Goal: Task Accomplishment & Management: Complete application form

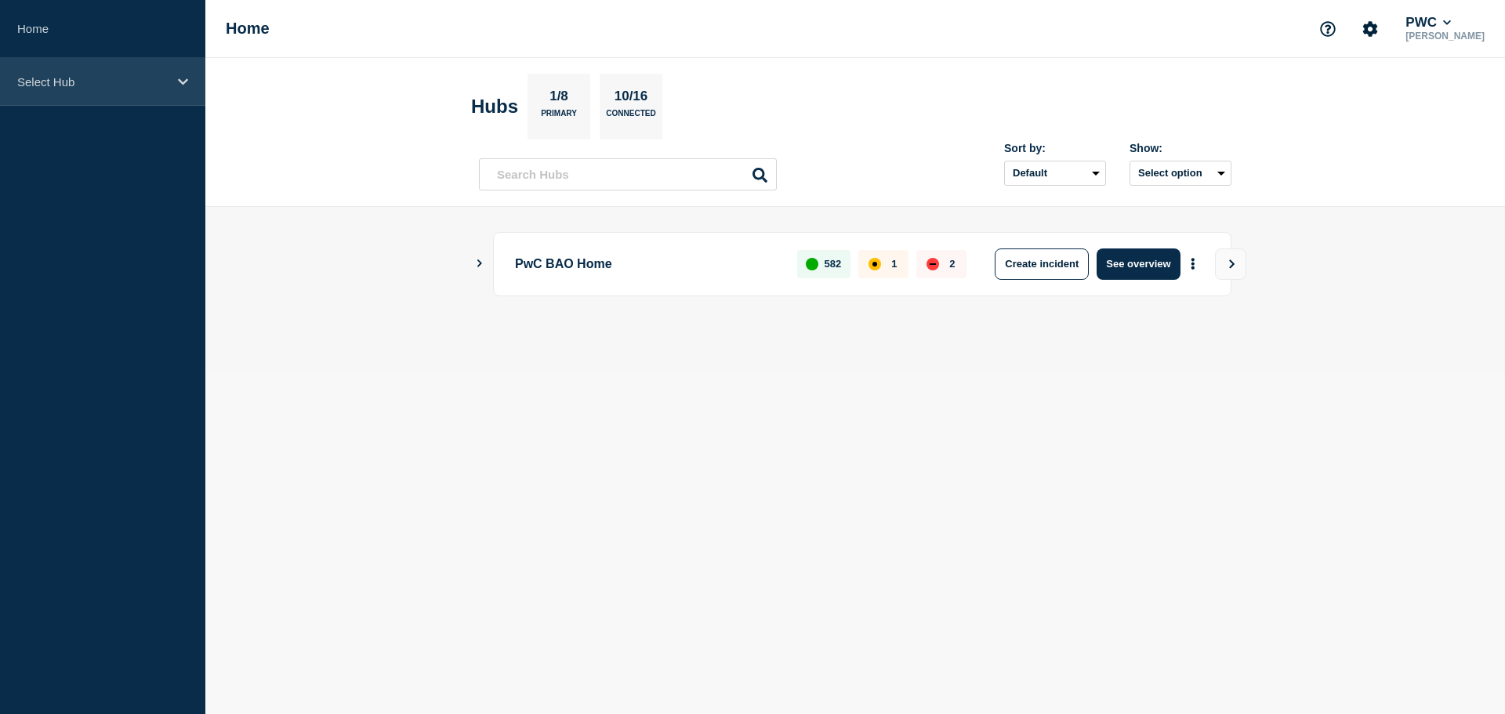
click at [96, 74] on div "Select Hub" at bounding box center [102, 82] width 205 height 48
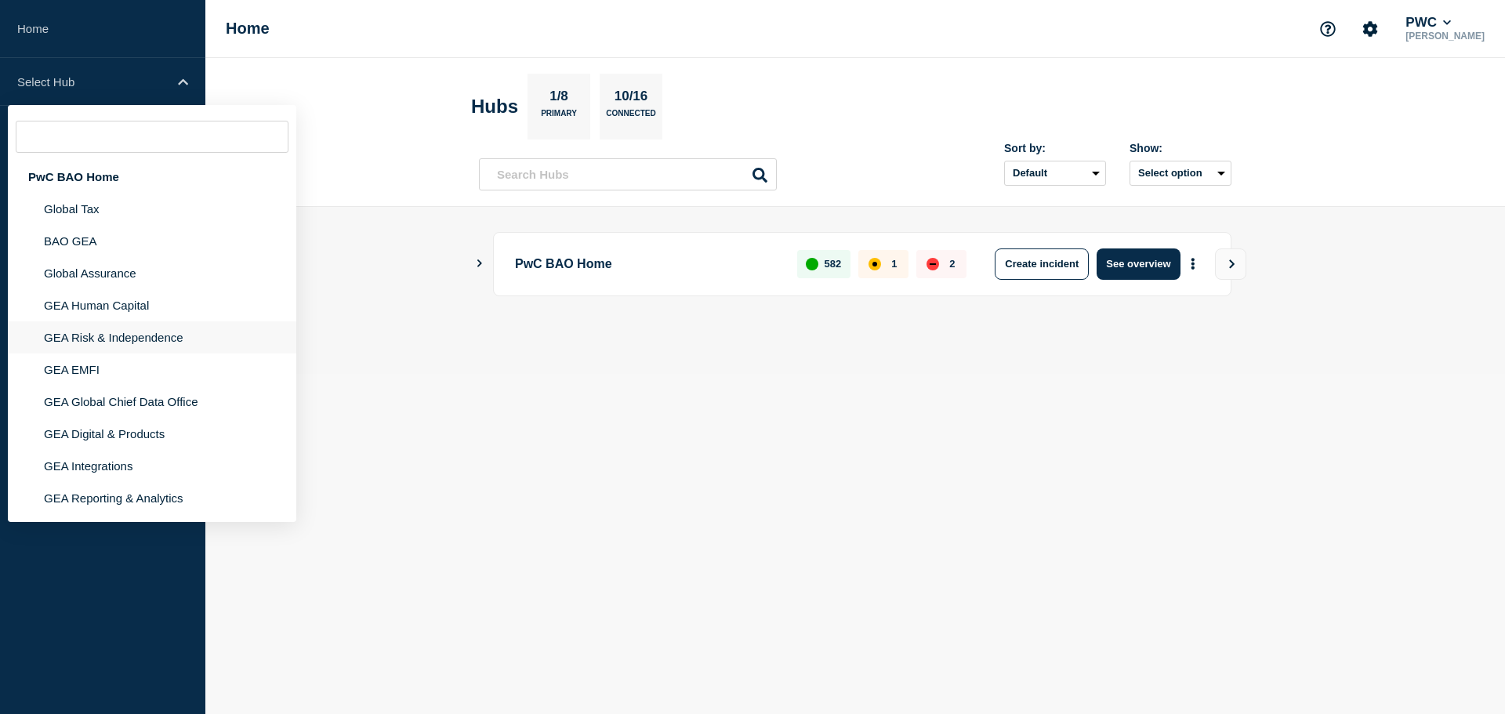
click at [119, 354] on li "GEA Risk & Independence" at bounding box center [152, 370] width 288 height 32
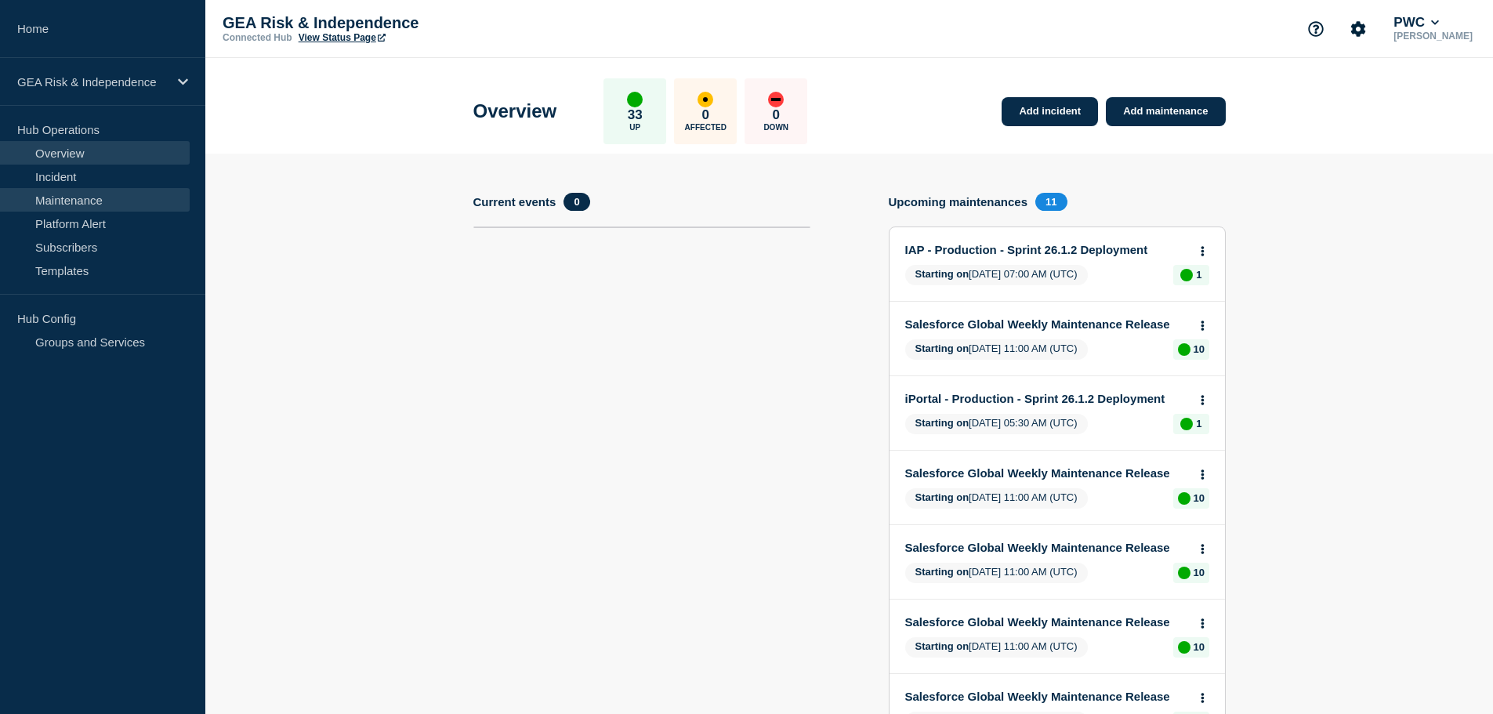
click at [89, 203] on link "Maintenance" at bounding box center [95, 200] width 190 height 24
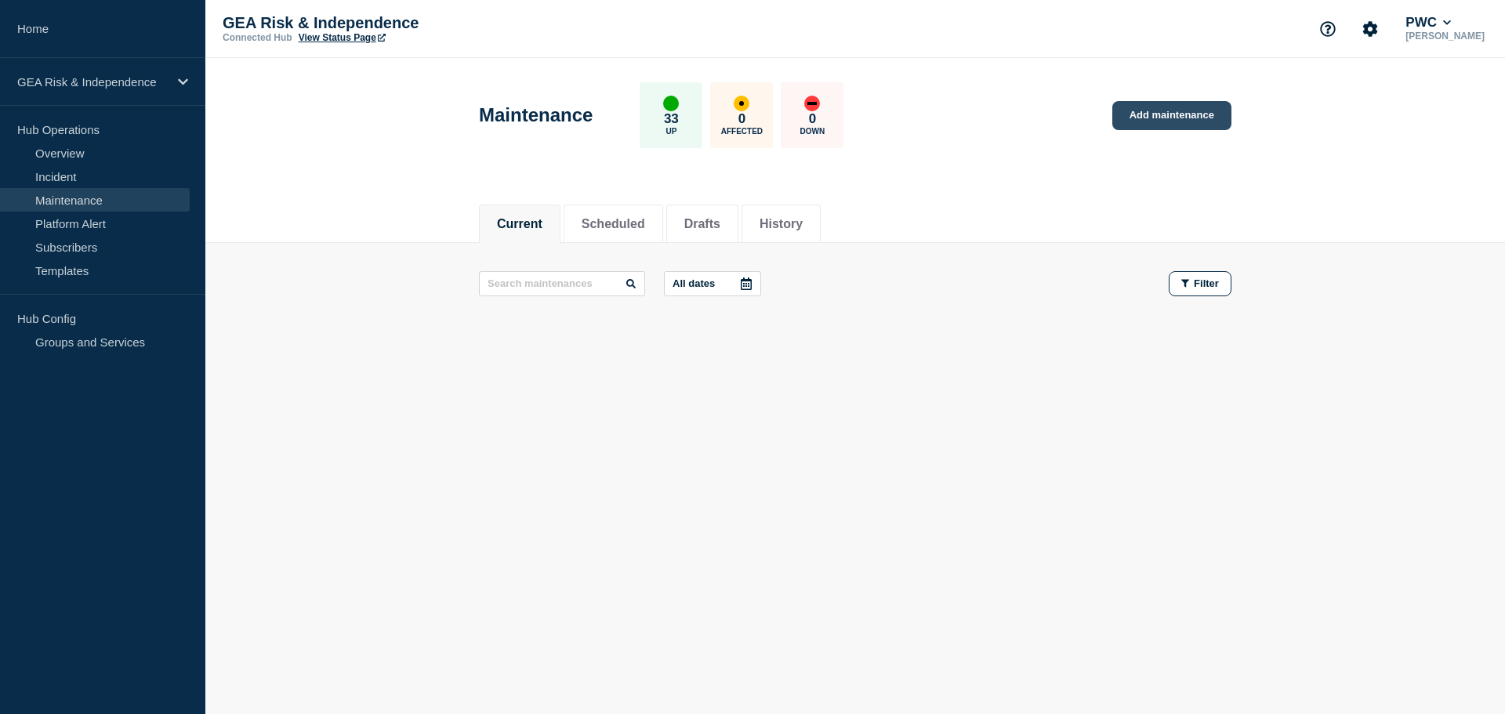
click at [1198, 124] on link "Add maintenance" at bounding box center [1171, 115] width 119 height 29
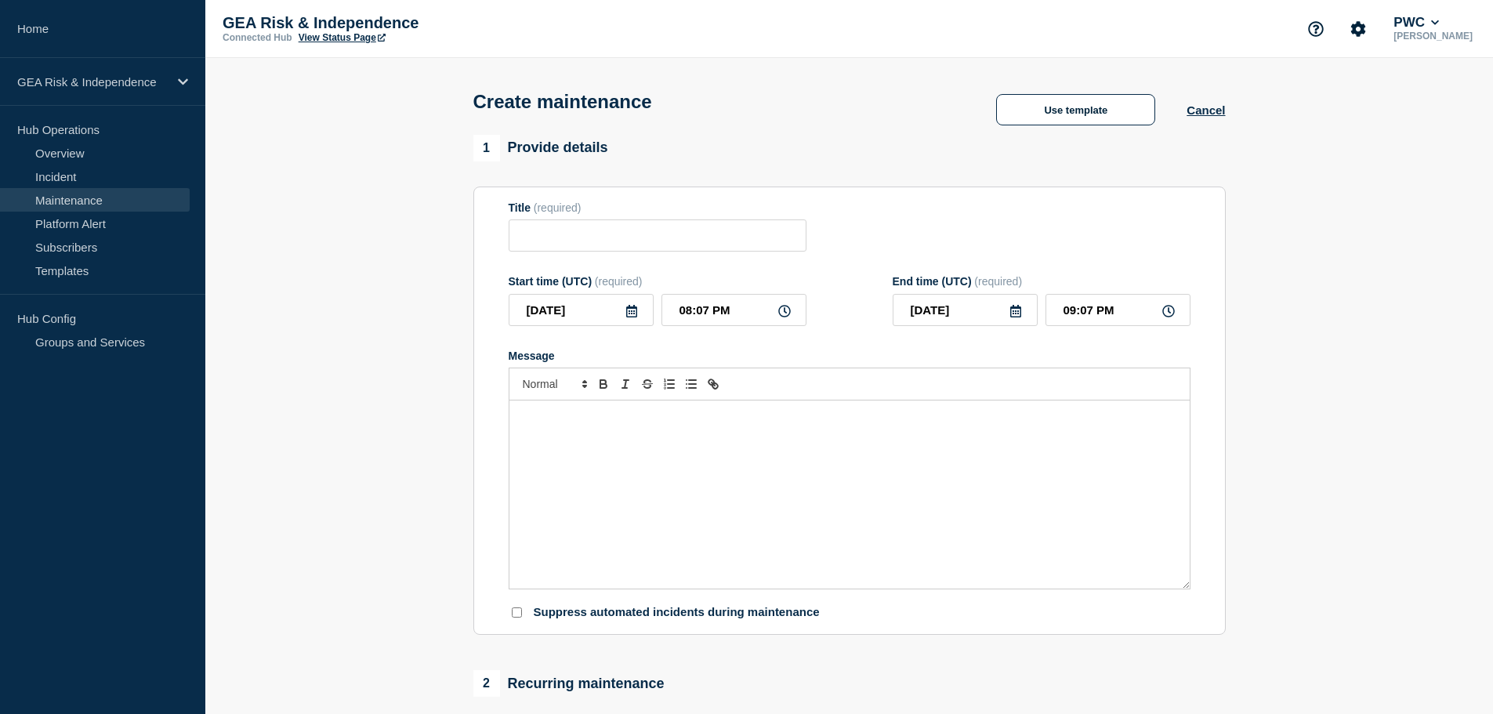
click at [636, 477] on div "Message" at bounding box center [850, 495] width 680 height 188
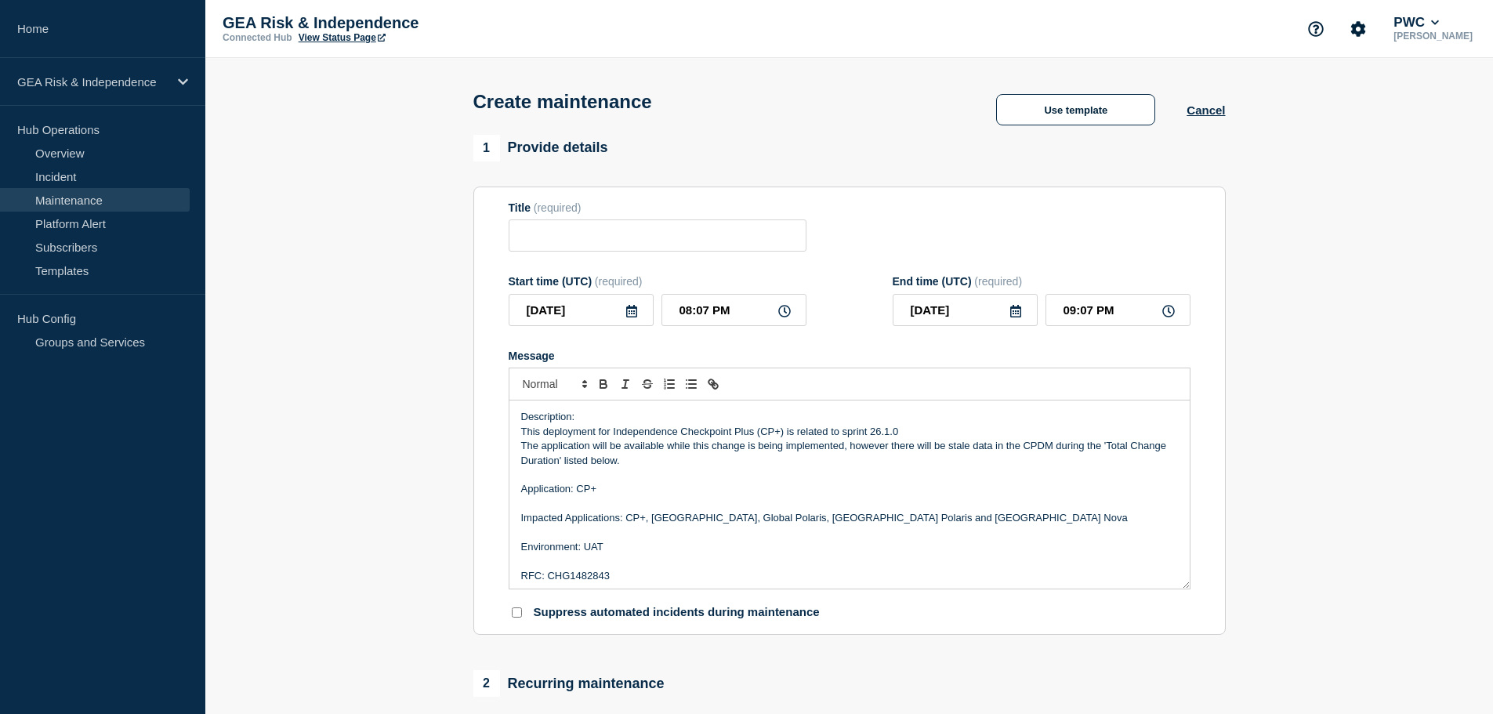
scroll to position [65, 0]
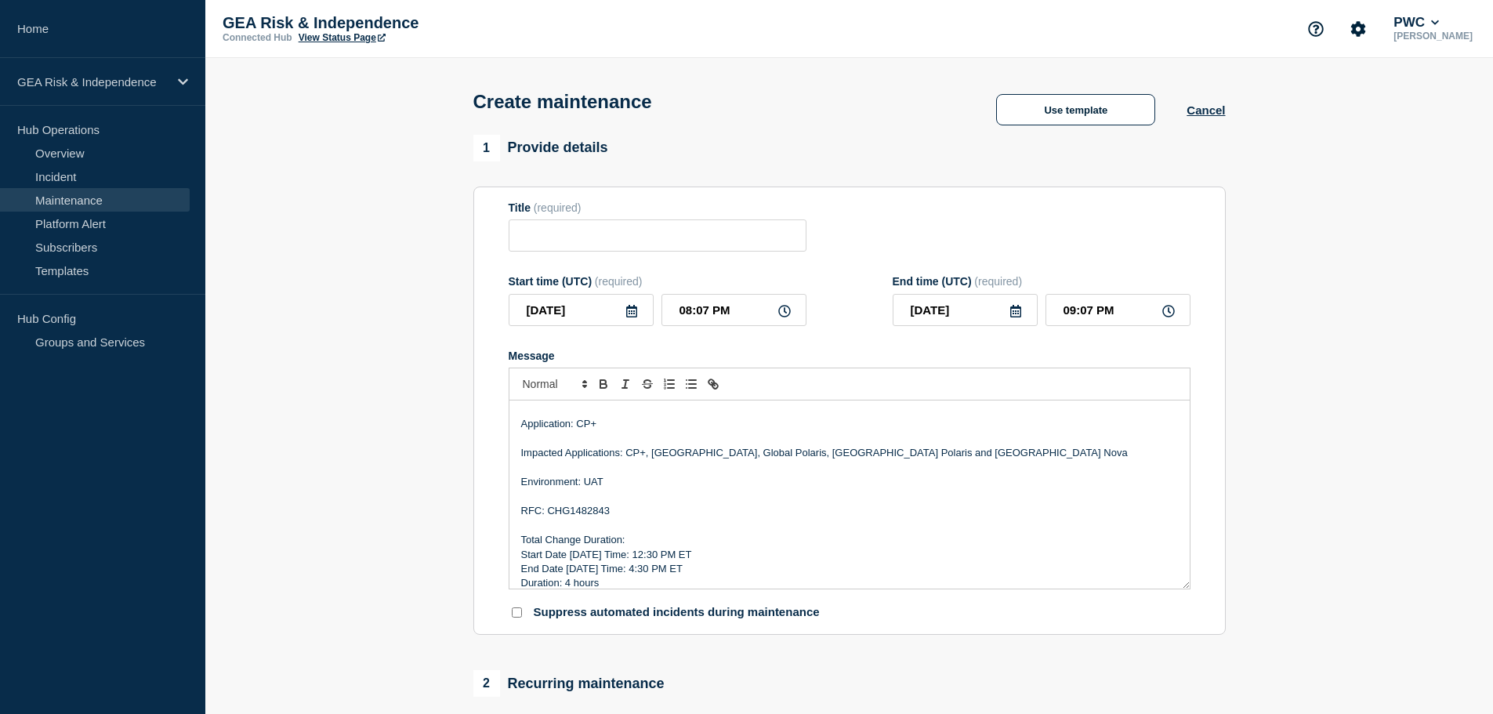
click at [596, 475] on p "Message" at bounding box center [849, 468] width 657 height 14
click at [596, 489] on p "Environment: UAT" at bounding box center [849, 482] width 657 height 14
click at [571, 510] on p "RFC: CHG1482843" at bounding box center [849, 511] width 657 height 14
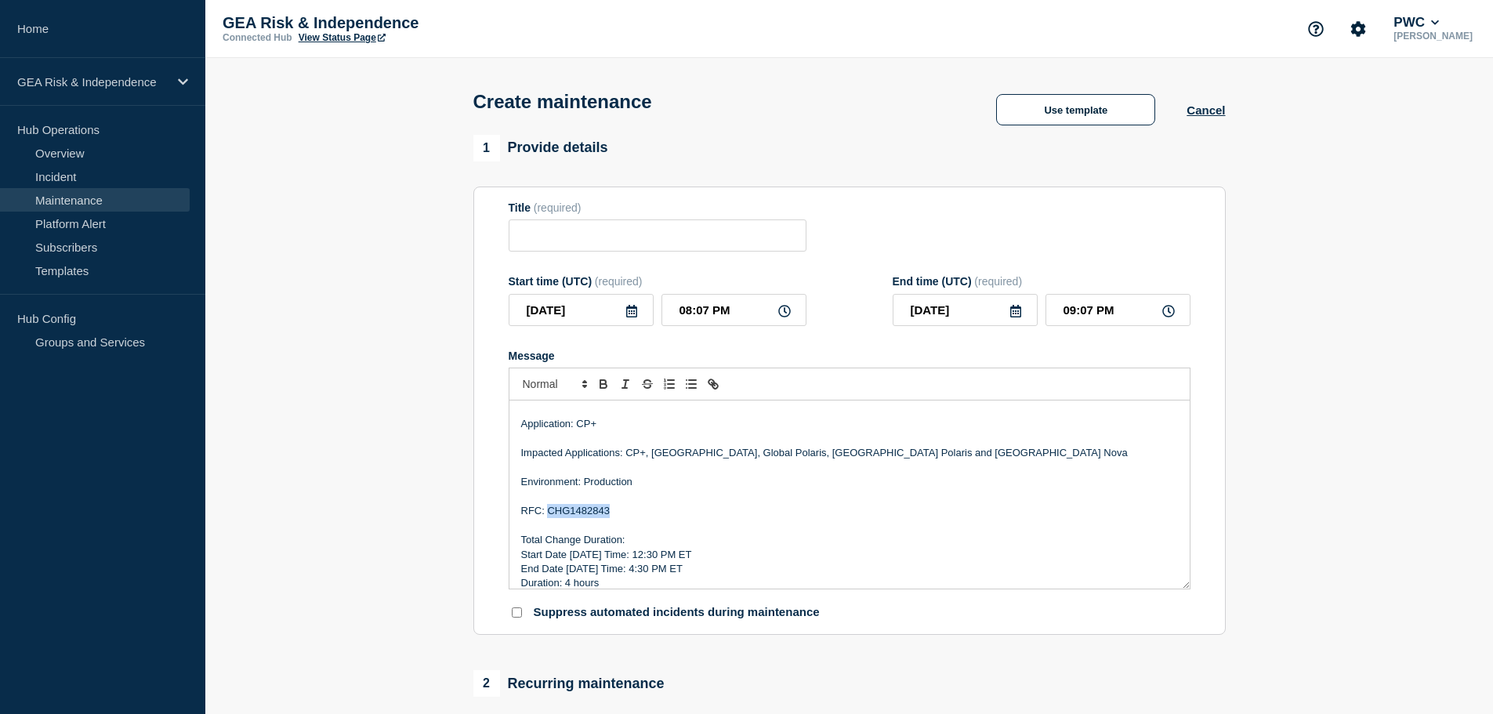
click at [571, 510] on p "RFC: CHG1482843" at bounding box center [849, 511] width 657 height 14
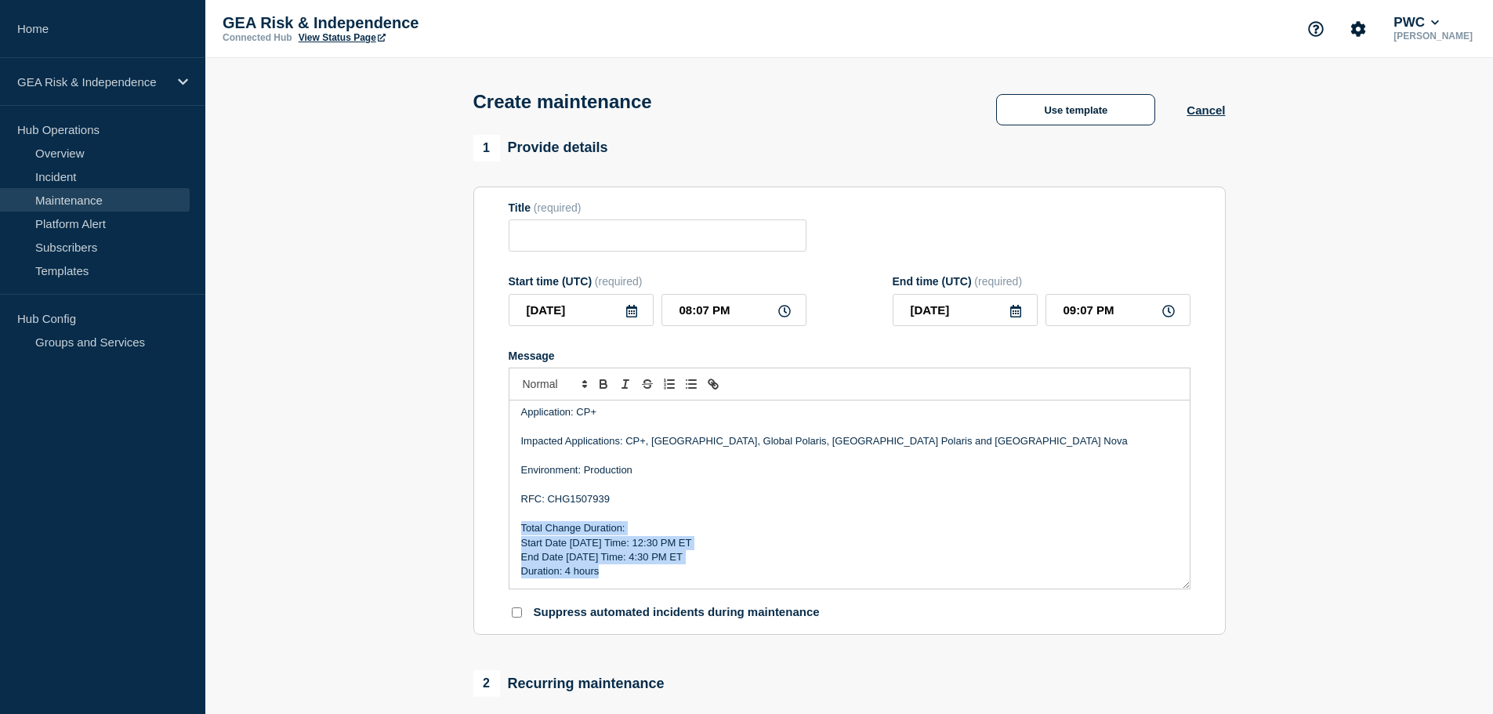
drag, startPoint x: 575, startPoint y: 573, endPoint x: 520, endPoint y: 535, distance: 67.0
click at [520, 535] on div "Description: This deployment for Independence Checkpoint Plus (CP+) is related …" at bounding box center [850, 495] width 680 height 188
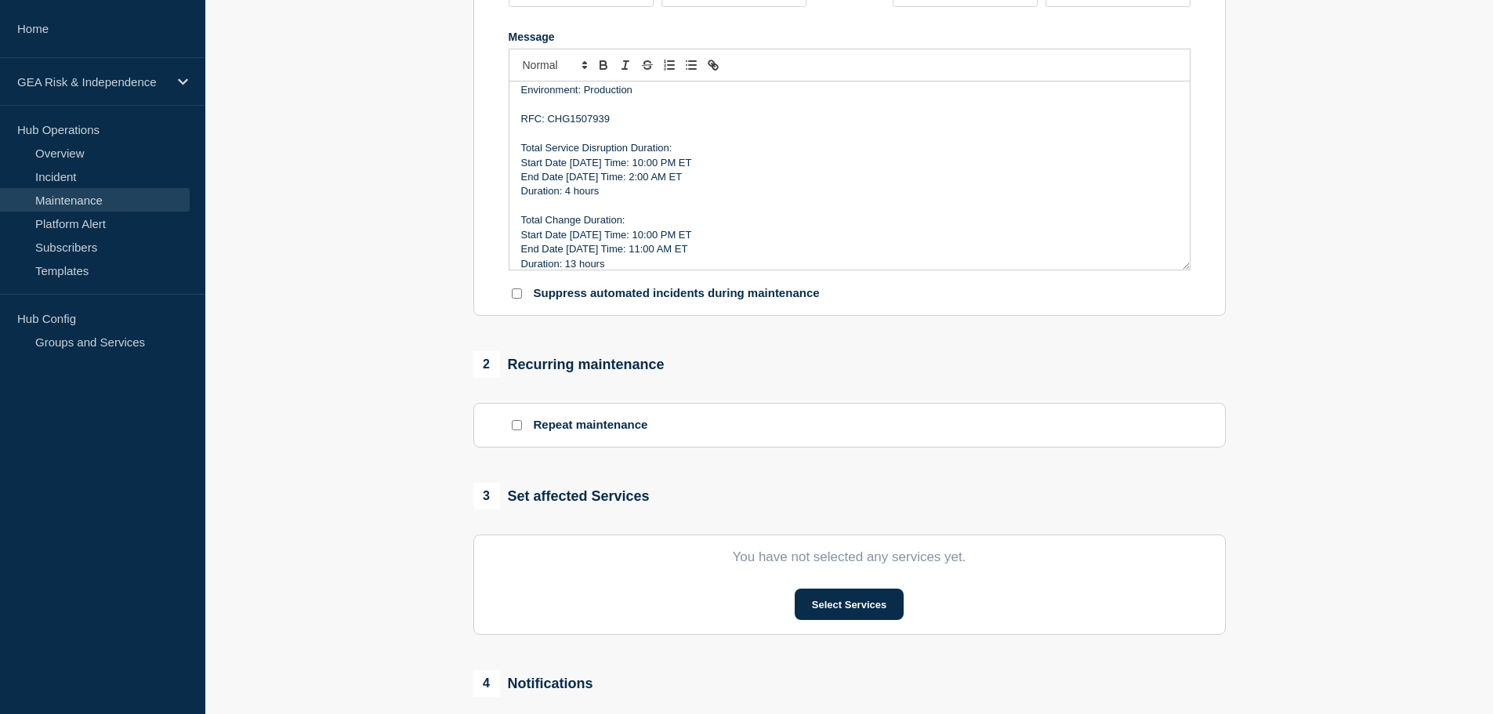
scroll to position [523, 0]
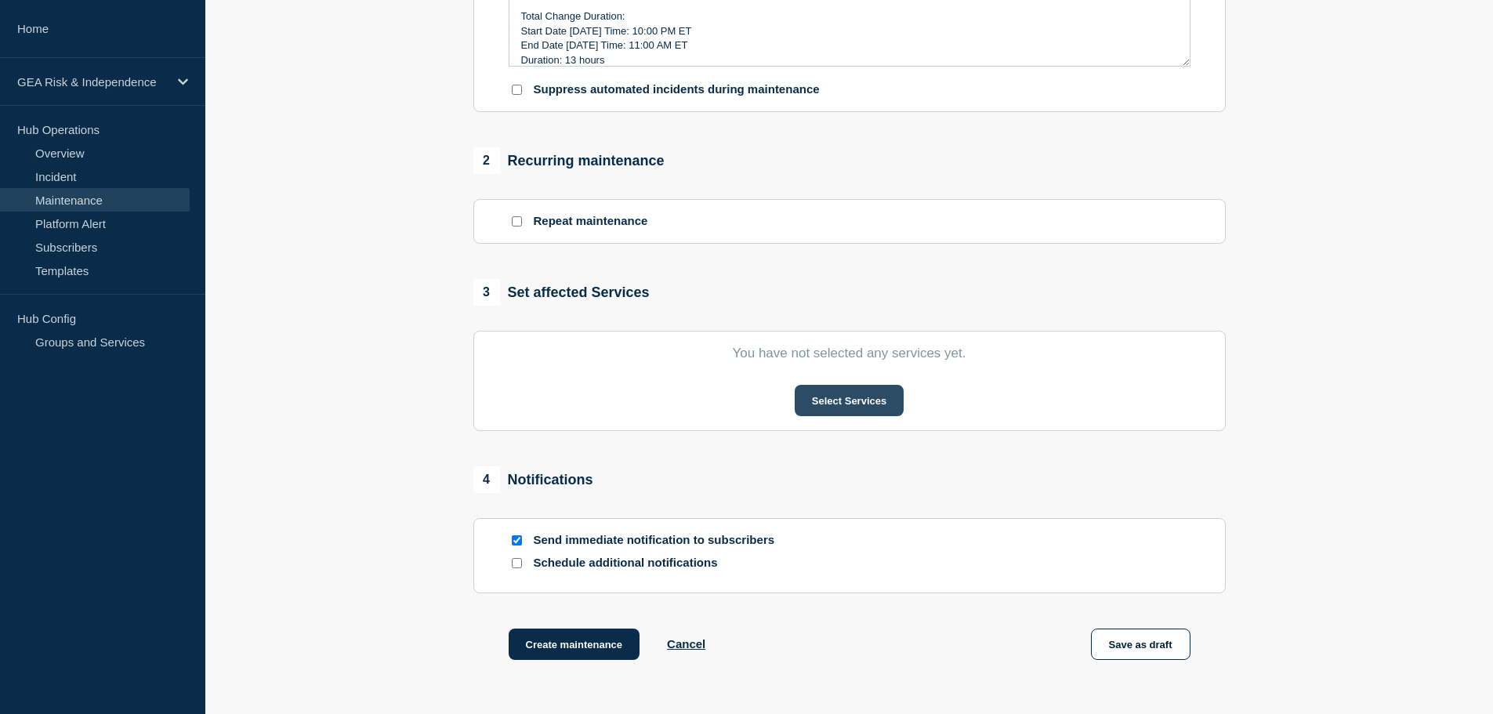
click at [844, 405] on button "Select Services" at bounding box center [849, 400] width 109 height 31
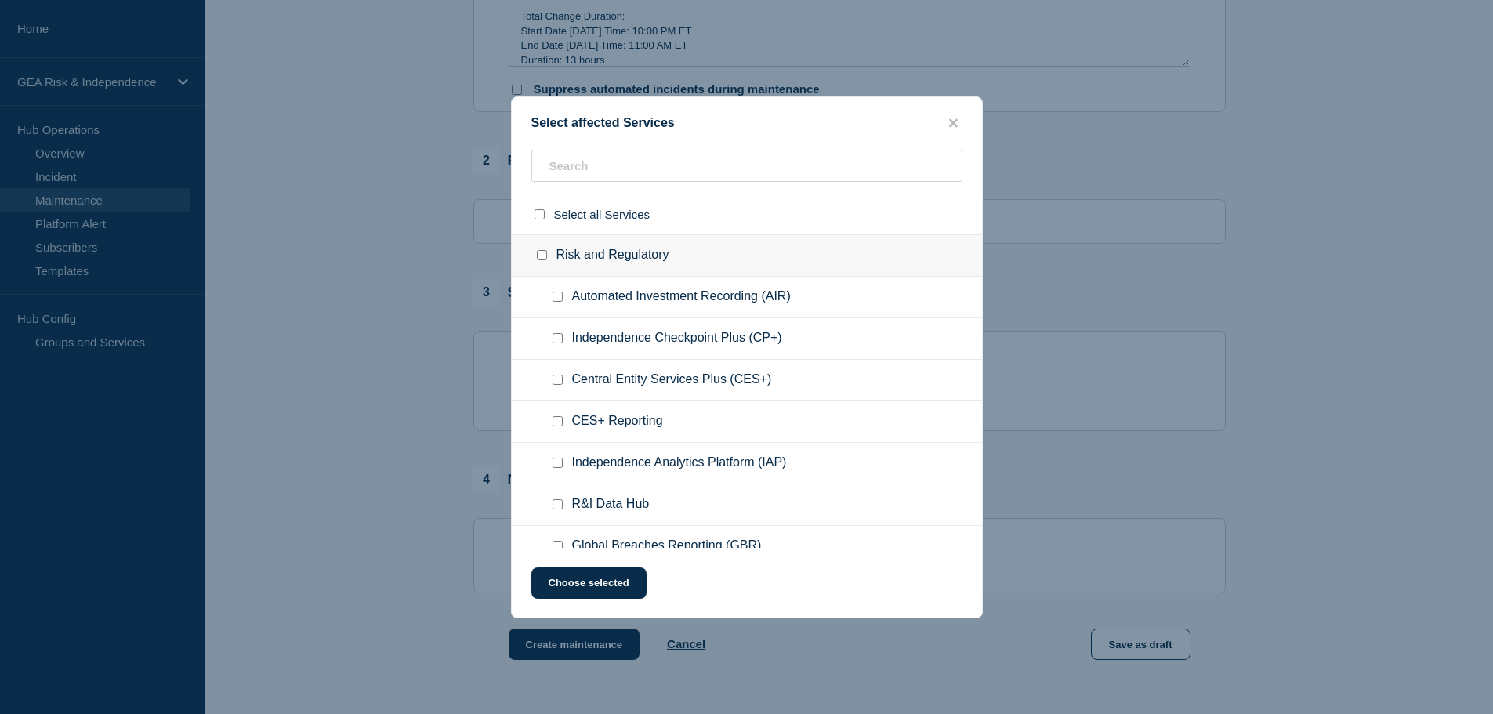
click at [556, 339] on input "Independence Checkpoint Plus (CP+) checkbox" at bounding box center [558, 338] width 10 height 10
checkbox input "true"
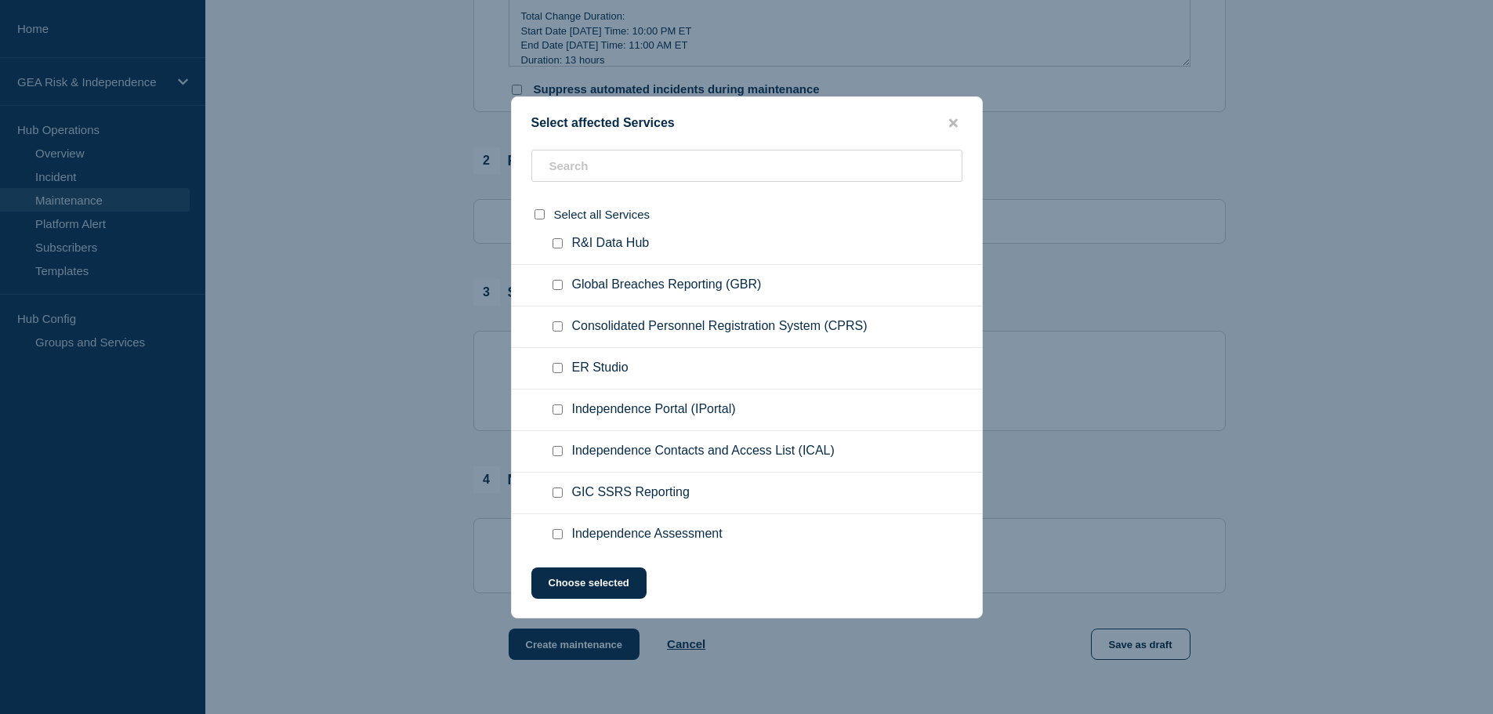
scroll to position [392, 0]
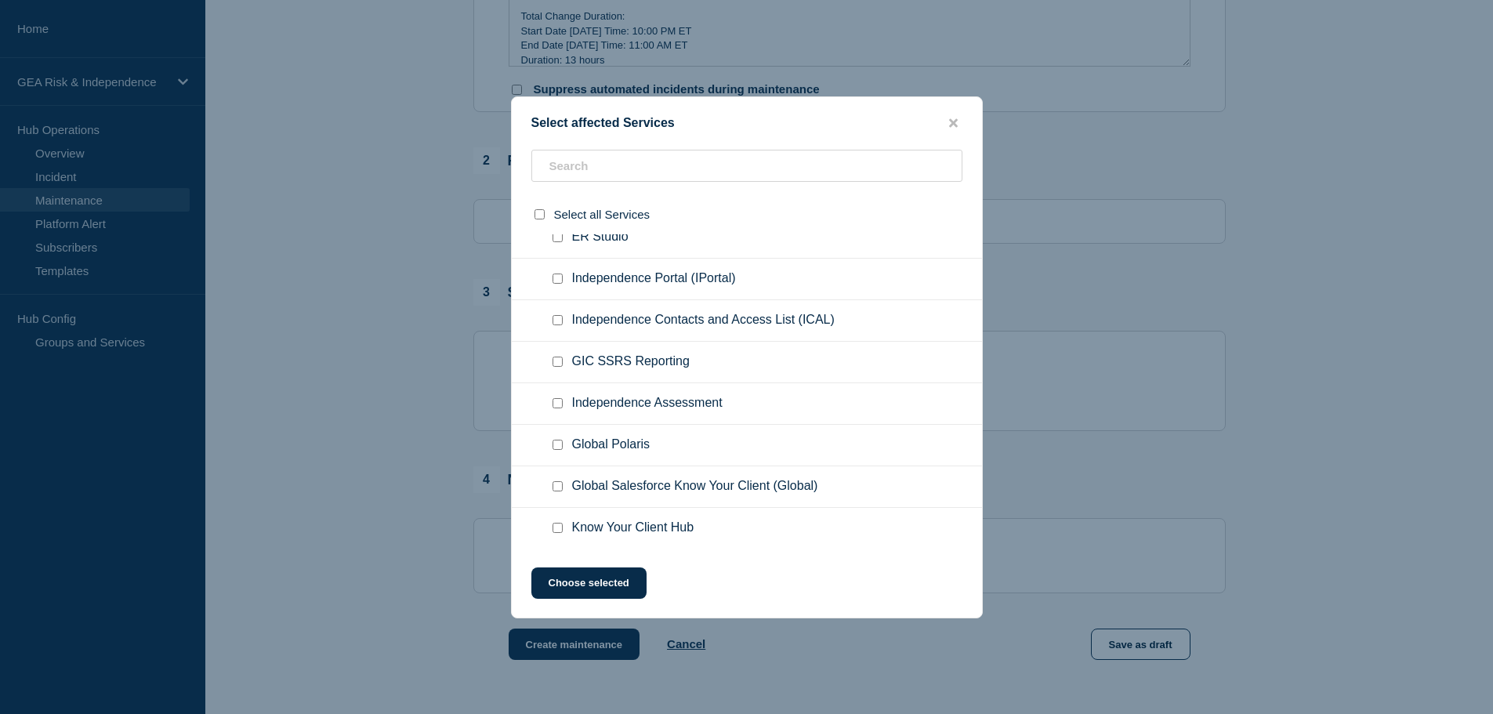
click at [560, 404] on input "Independence Assessment checkbox" at bounding box center [558, 403] width 10 height 10
checkbox input "true"
click at [557, 447] on input "Global Polaris checkbox" at bounding box center [558, 445] width 10 height 10
checkbox input "true"
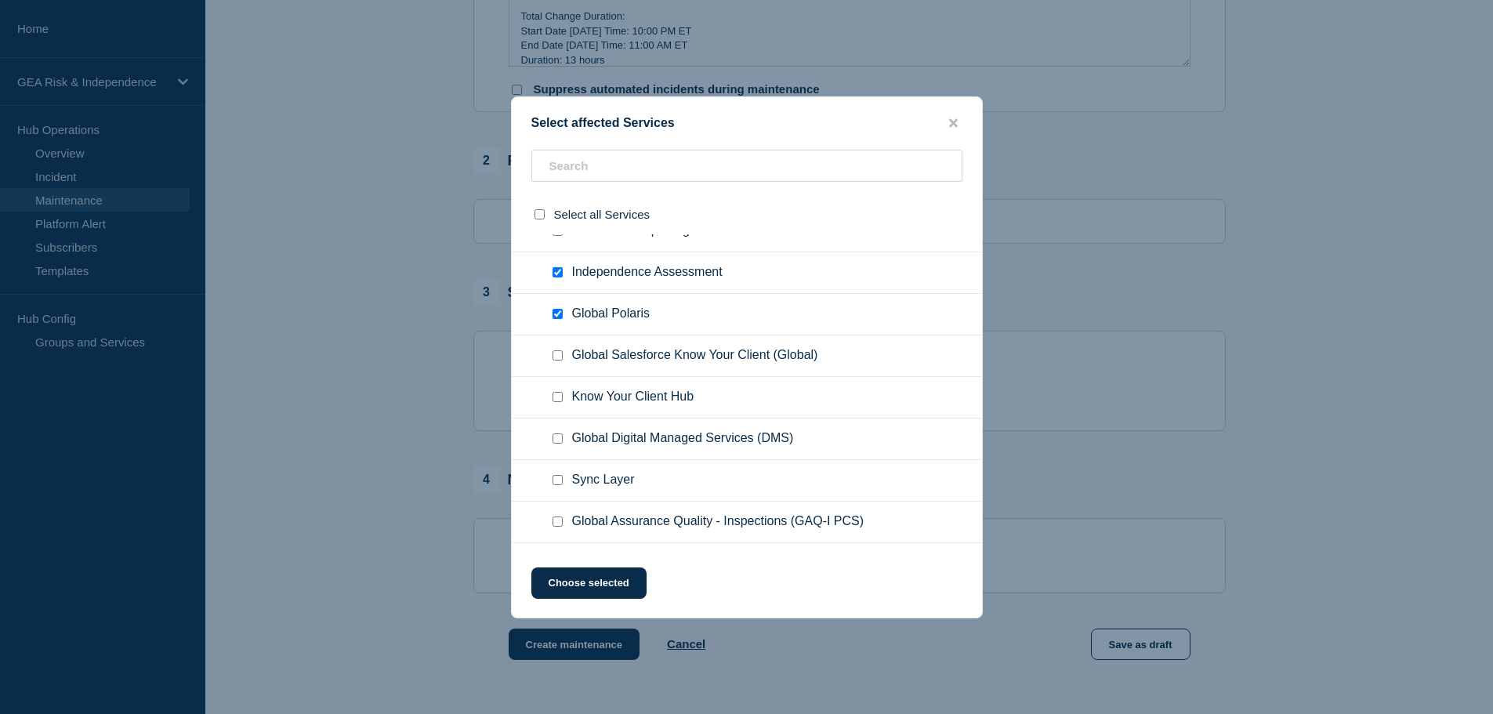
scroll to position [653, 0]
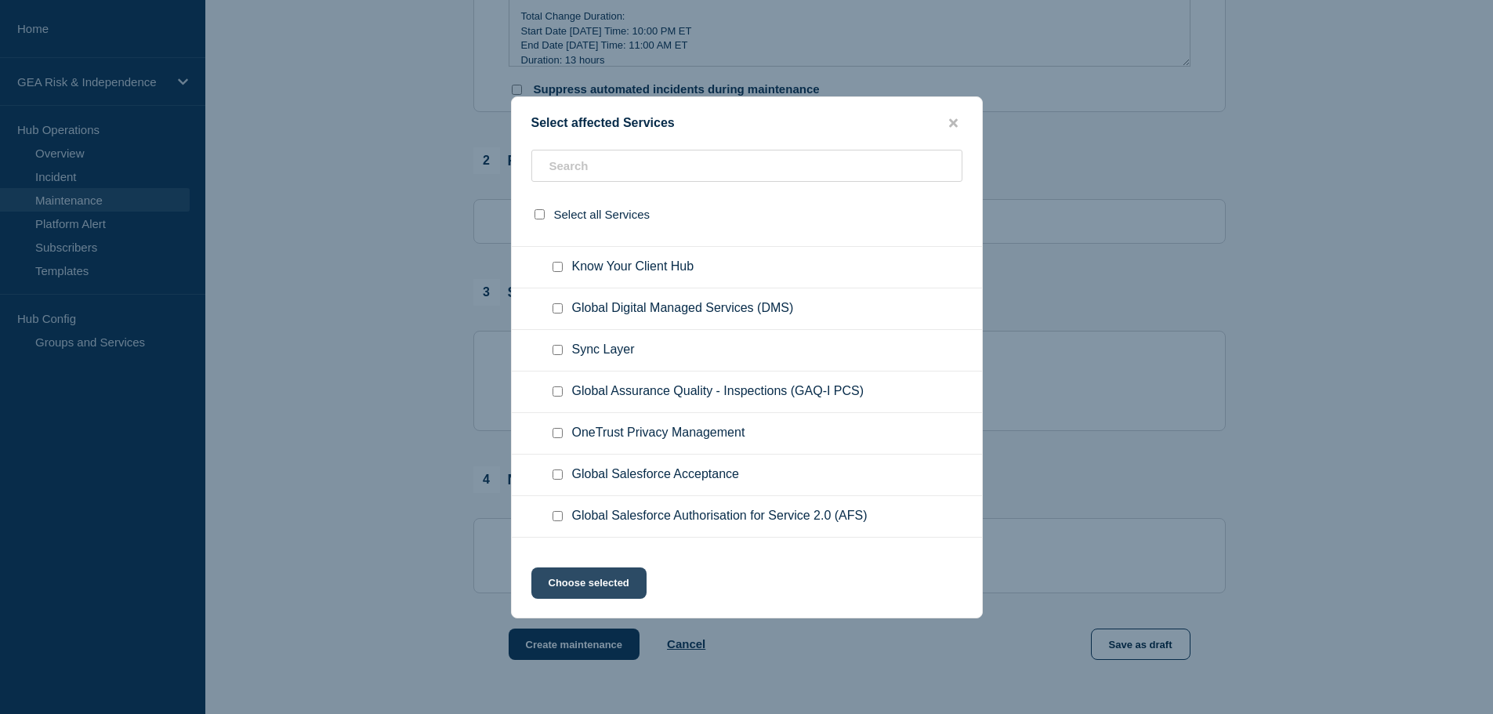
click at [613, 586] on button "Choose selected" at bounding box center [588, 583] width 115 height 31
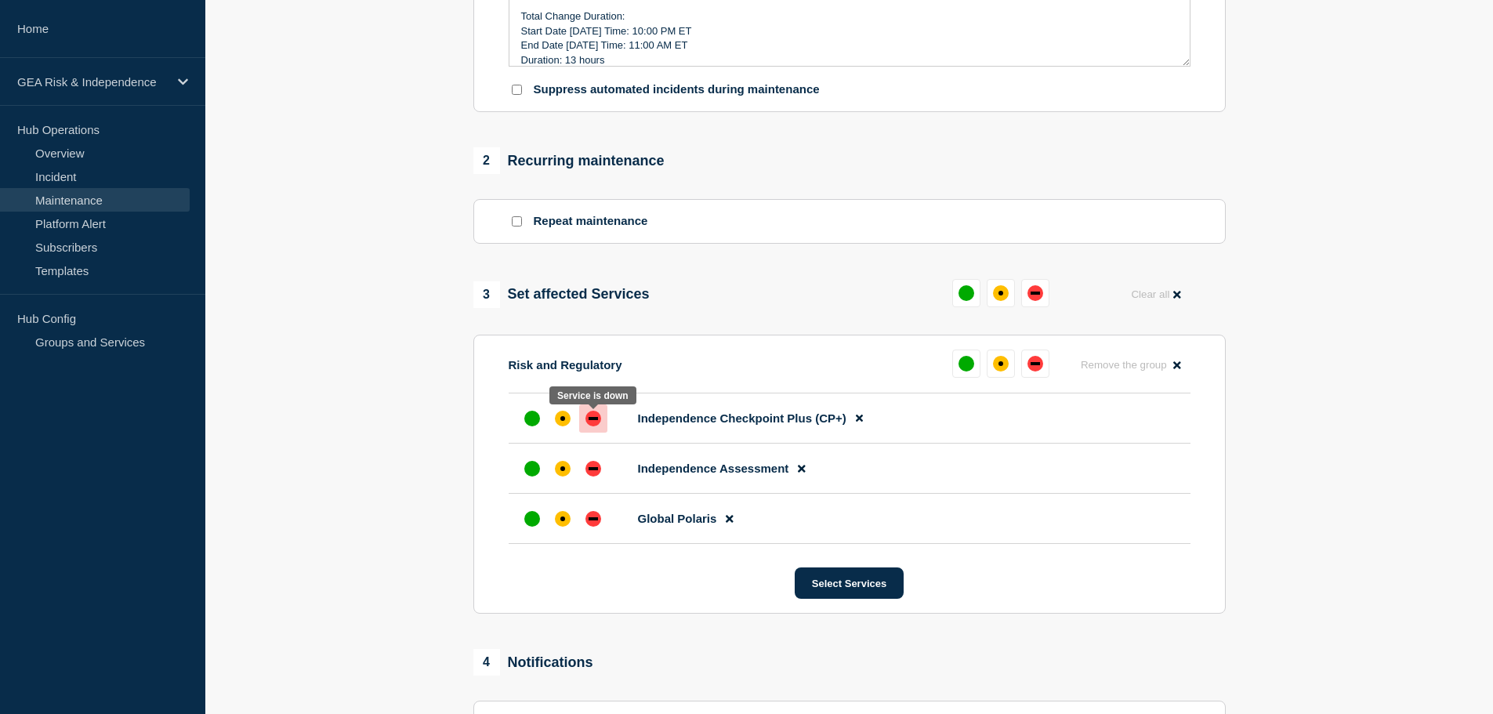
click at [591, 420] on div "down" at bounding box center [593, 418] width 9 height 3
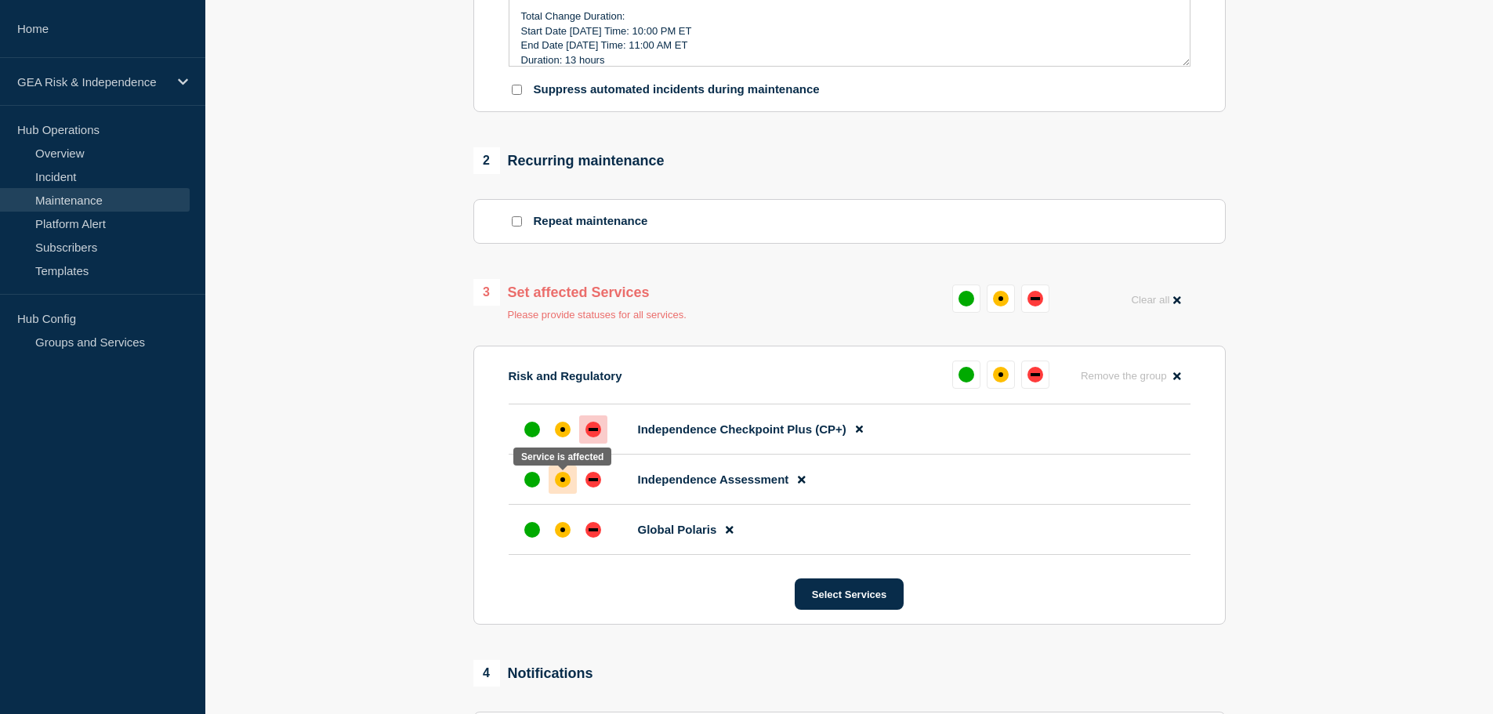
click at [556, 485] on div "affected" at bounding box center [563, 480] width 16 height 16
click at [556, 528] on div at bounding box center [563, 530] width 28 height 28
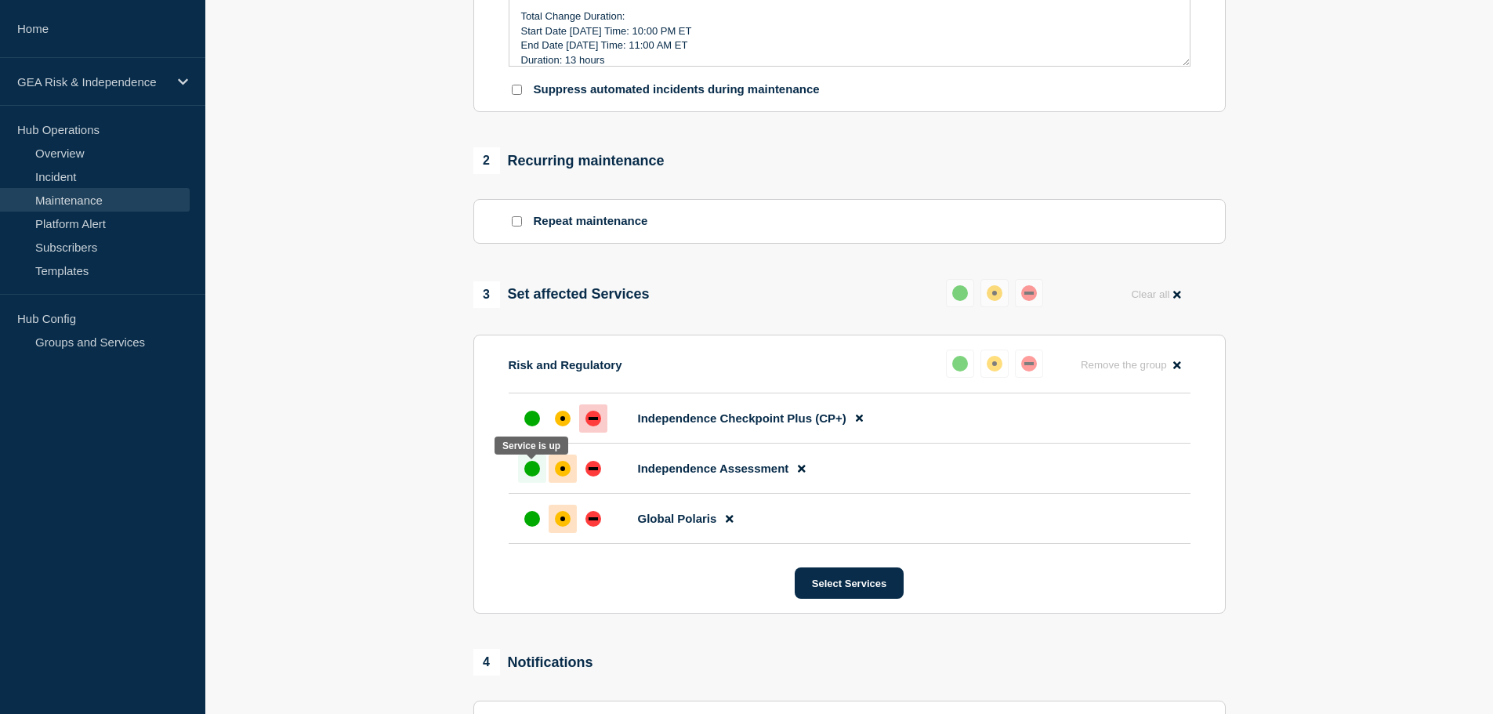
click at [527, 473] on div "up" at bounding box center [532, 469] width 16 height 16
click at [525, 522] on div "up" at bounding box center [532, 519] width 16 height 16
click at [525, 476] on div "up" at bounding box center [532, 469] width 16 height 16
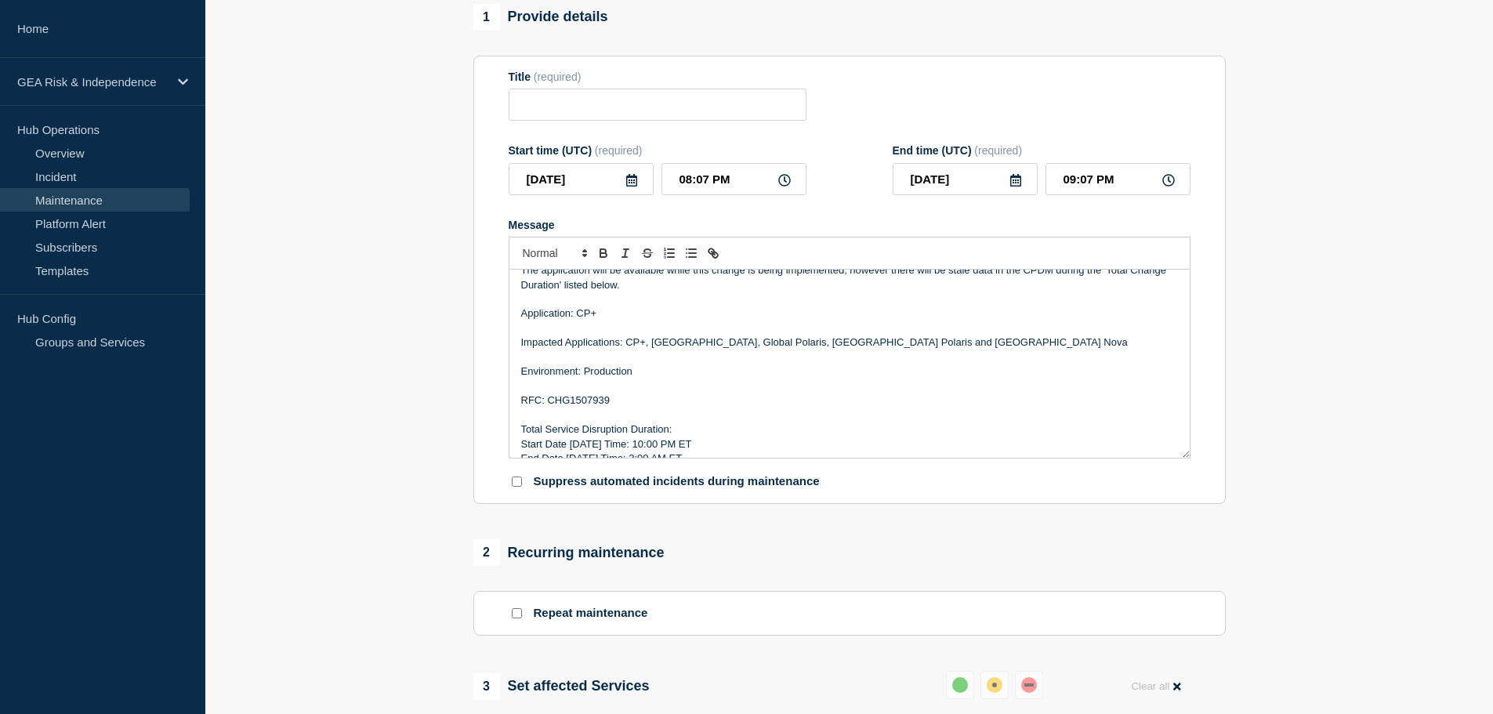
scroll to position [7, 0]
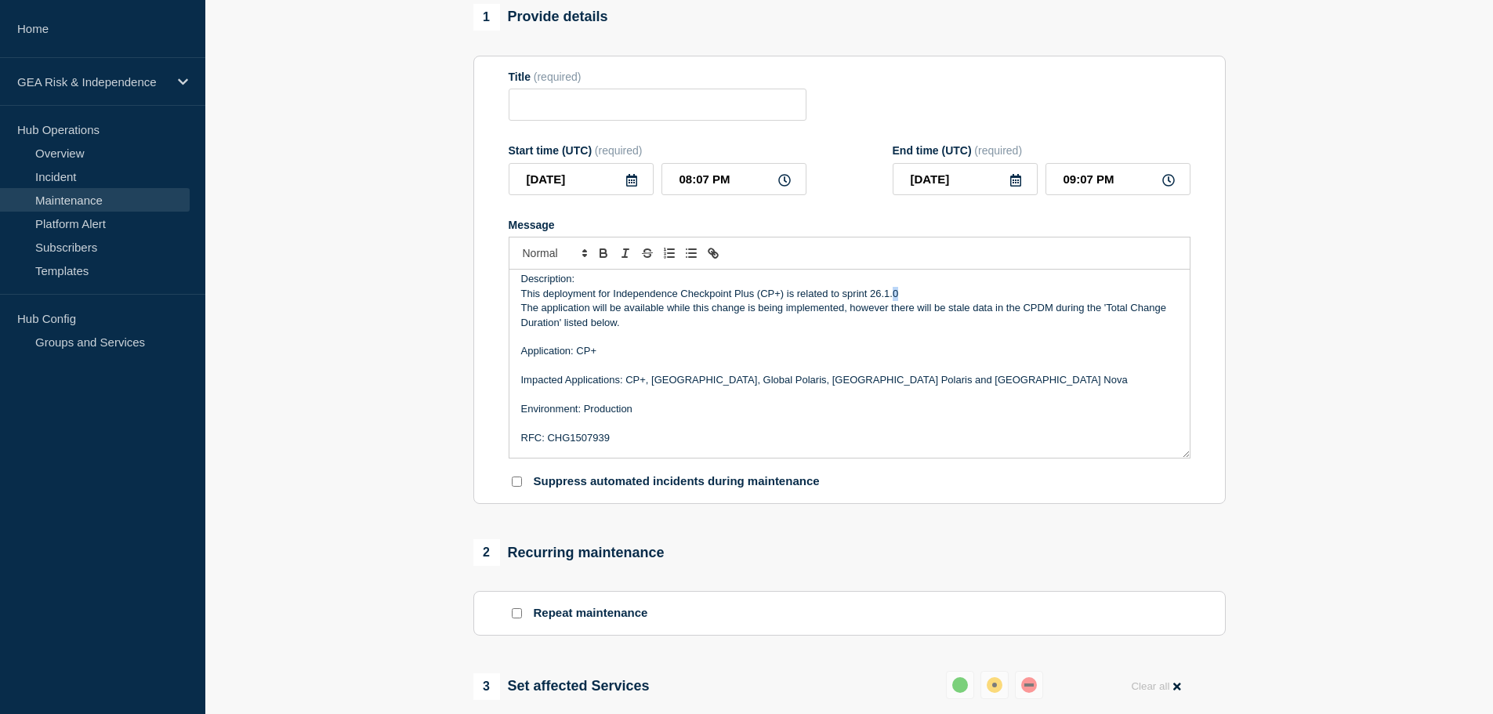
click at [897, 297] on p "This deployment for Independence Checkpoint Plus (CP+) is related to sprint 26.…" at bounding box center [849, 294] width 657 height 14
click at [626, 312] on p "The application will be available while this change is being implemented, howev…" at bounding box center [849, 315] width 657 height 29
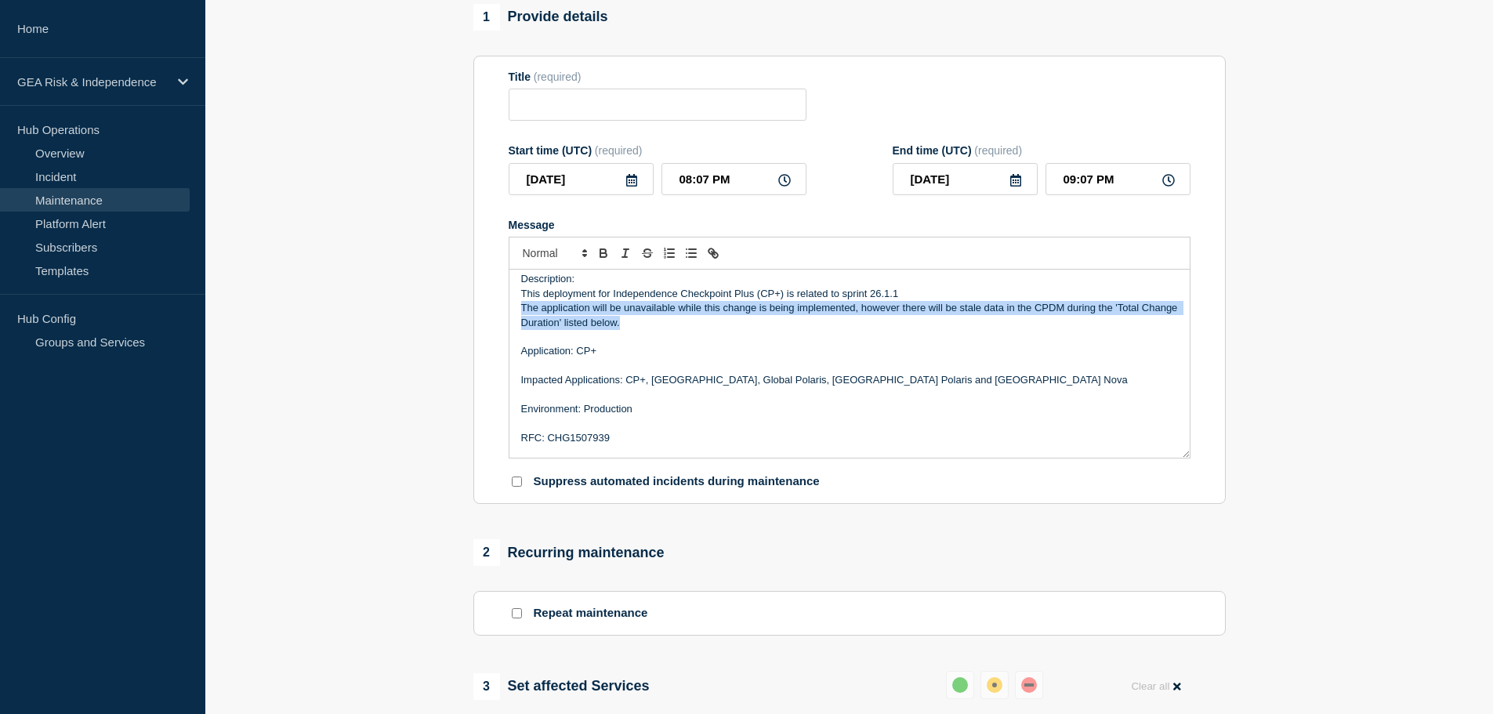
drag, startPoint x: 693, startPoint y: 329, endPoint x: 523, endPoint y: 318, distance: 170.5
click at [523, 318] on p "The application will be unavailable while this change is being implemented, how…" at bounding box center [849, 315] width 657 height 29
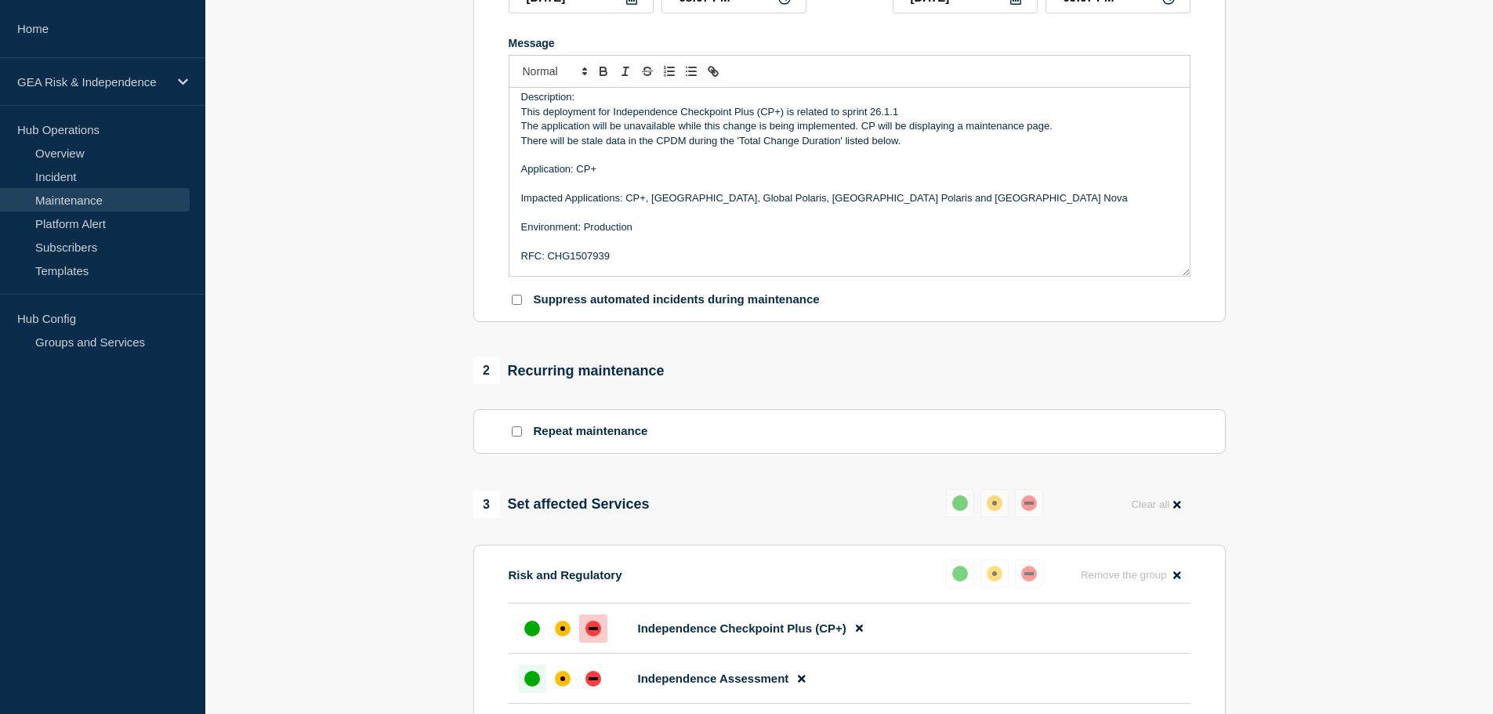
scroll to position [138, 0]
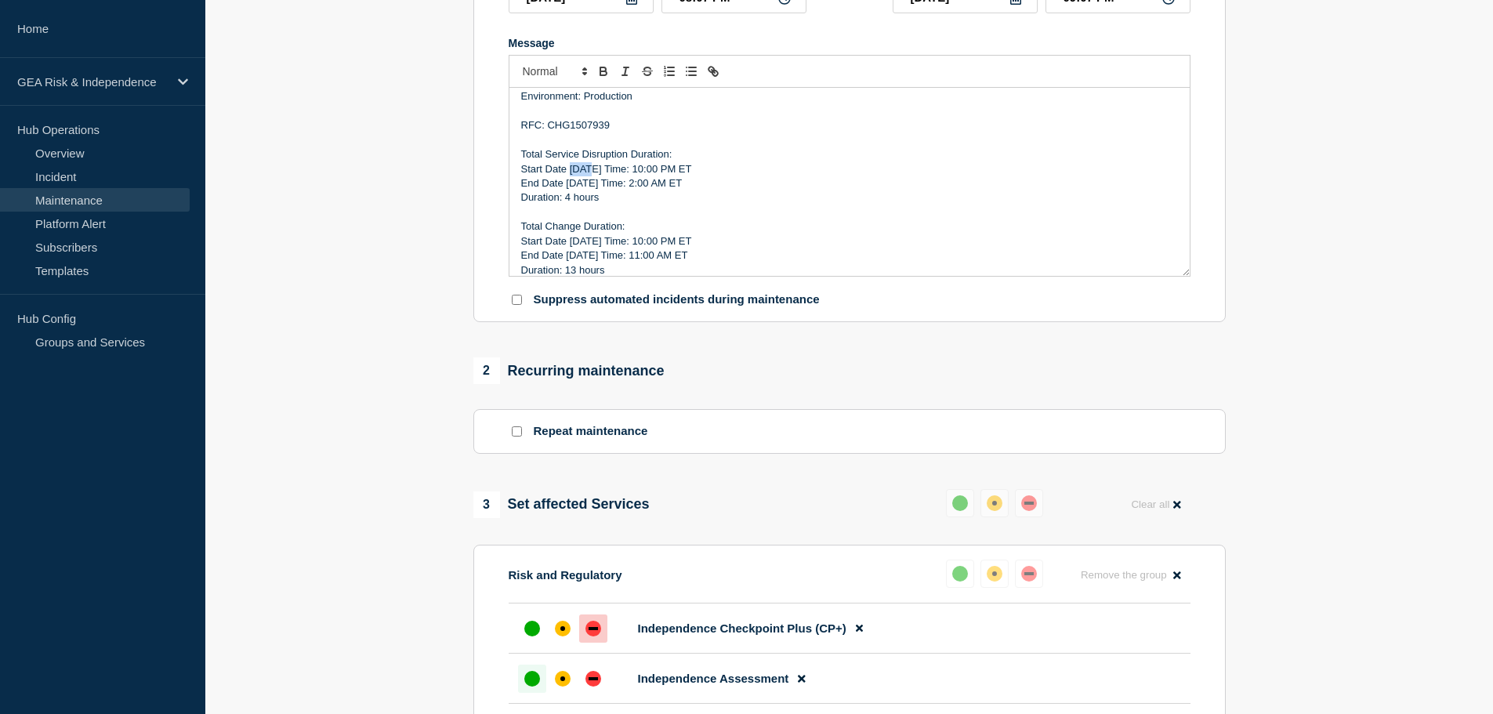
drag, startPoint x: 588, startPoint y: 172, endPoint x: 569, endPoint y: 172, distance: 18.8
click at [569, 172] on p "Start Date [DATE] Time: 10:00 PM ET" at bounding box center [849, 169] width 657 height 14
click at [636, 169] on p "Start Date [DATE] Time: 10:00 PM ET" at bounding box center [849, 169] width 657 height 14
click at [568, 201] on p "Duration: ​4 hours" at bounding box center [849, 197] width 657 height 14
drag, startPoint x: 583, startPoint y: 183, endPoint x: 565, endPoint y: 183, distance: 18.0
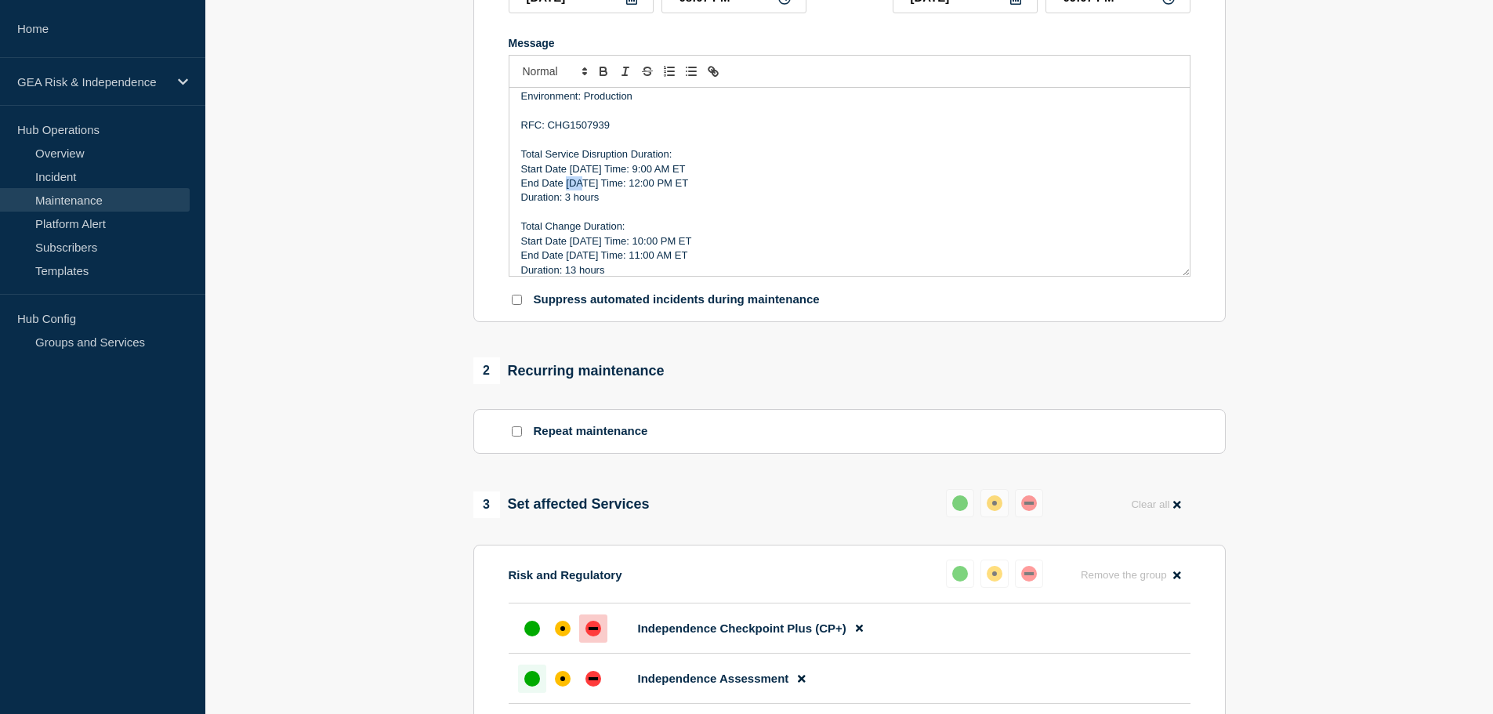
click at [565, 183] on p "End Date [DATE] Time: 12:00 PM ET" at bounding box center [849, 183] width 657 height 14
drag, startPoint x: 696, startPoint y: 172, endPoint x: 570, endPoint y: 175, distance: 126.2
click at [570, 175] on p "Start Date [DATE] Time: 9:00 AM ET" at bounding box center [849, 169] width 657 height 14
copy p "[DATE] Time: 9:00 AM ET"
drag, startPoint x: 698, startPoint y: 242, endPoint x: 572, endPoint y: 241, distance: 126.2
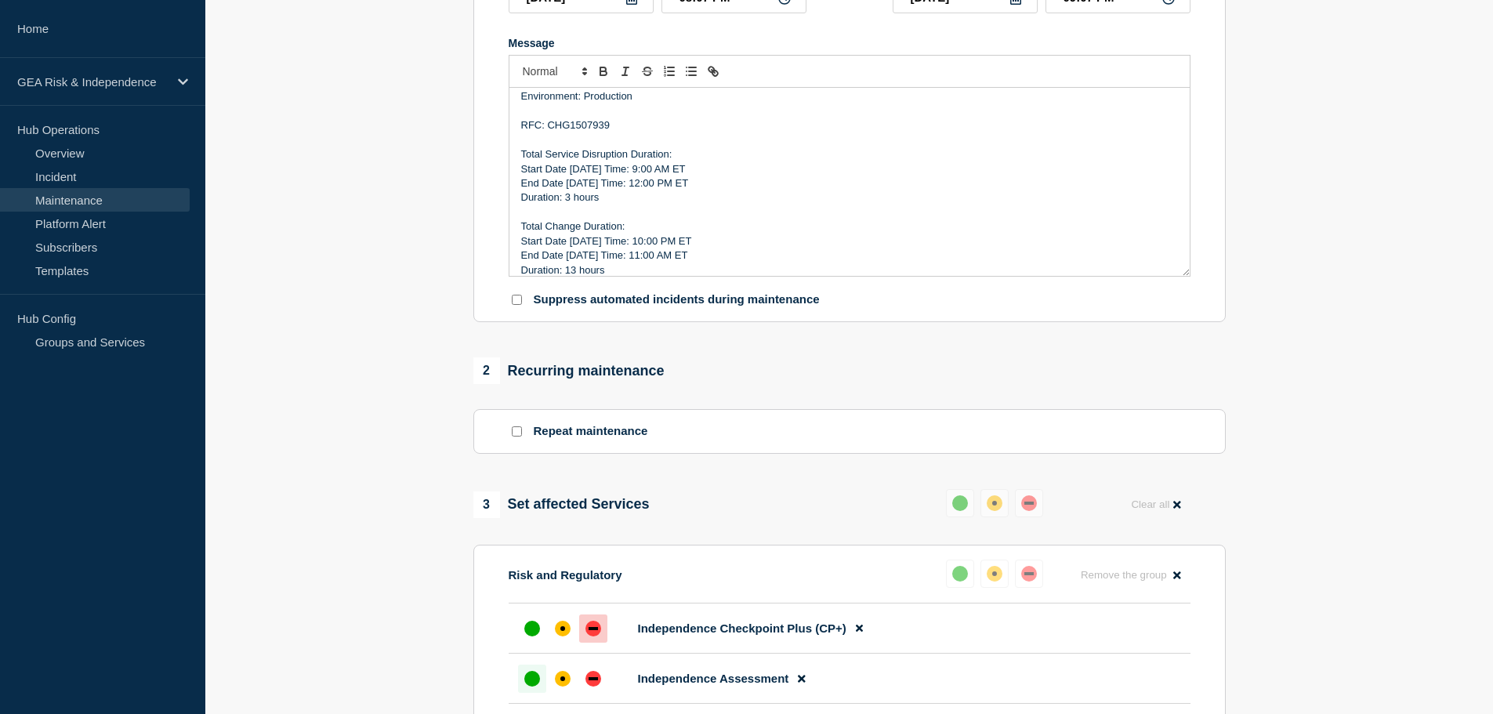
click at [572, 241] on p "Start Date [DATE] Time: 10:00 PM ET" at bounding box center [849, 241] width 657 height 14
drag, startPoint x: 585, startPoint y: 259, endPoint x: 568, endPoint y: 259, distance: 17.2
click at [568, 259] on p "End Date [DATE] Time: 11:00 AM ET" at bounding box center [849, 255] width 657 height 14
click at [640, 257] on p "End Date [DATE] Time: 11:00 AM ET" at bounding box center [849, 255] width 657 height 14
click at [572, 273] on p "Duration: ​13 hours" at bounding box center [849, 270] width 657 height 14
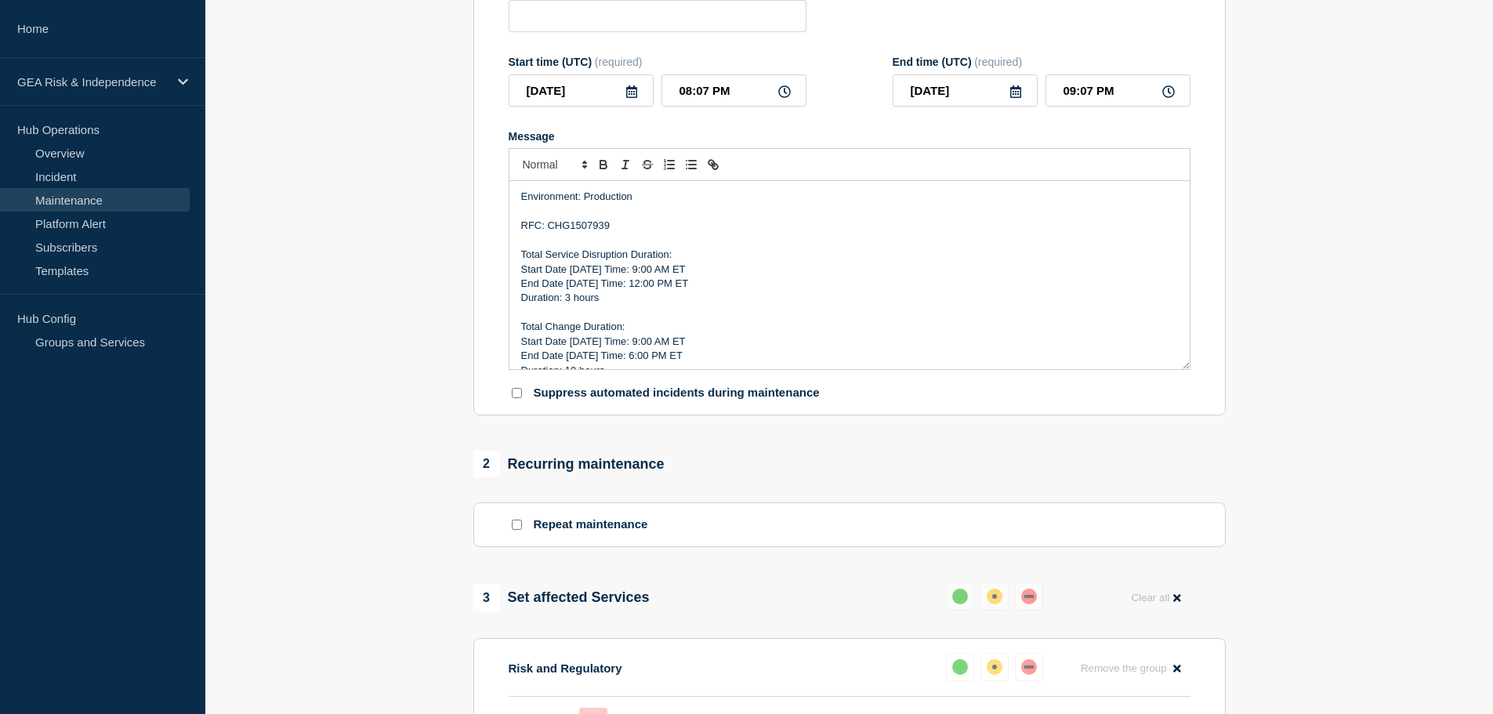
scroll to position [183, 0]
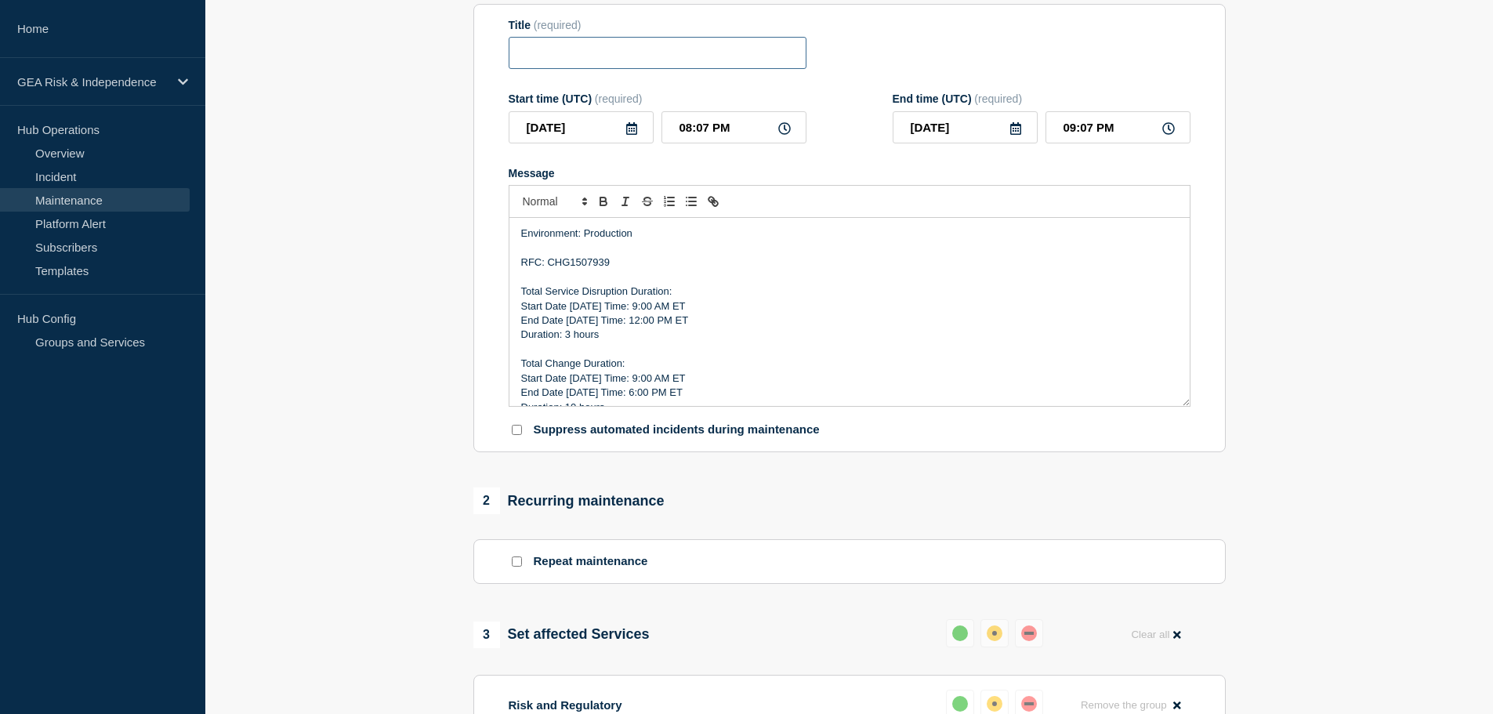
click at [600, 47] on input "Title" at bounding box center [658, 53] width 298 height 32
paste input "CP+ - Production - Sprint 25.4.4 Deployment"
drag, startPoint x: 701, startPoint y: 53, endPoint x: 673, endPoint y: 53, distance: 28.2
click at [673, 53] on input "CP+ - Production - Sprint 25.4.4 Deployment" at bounding box center [658, 53] width 298 height 32
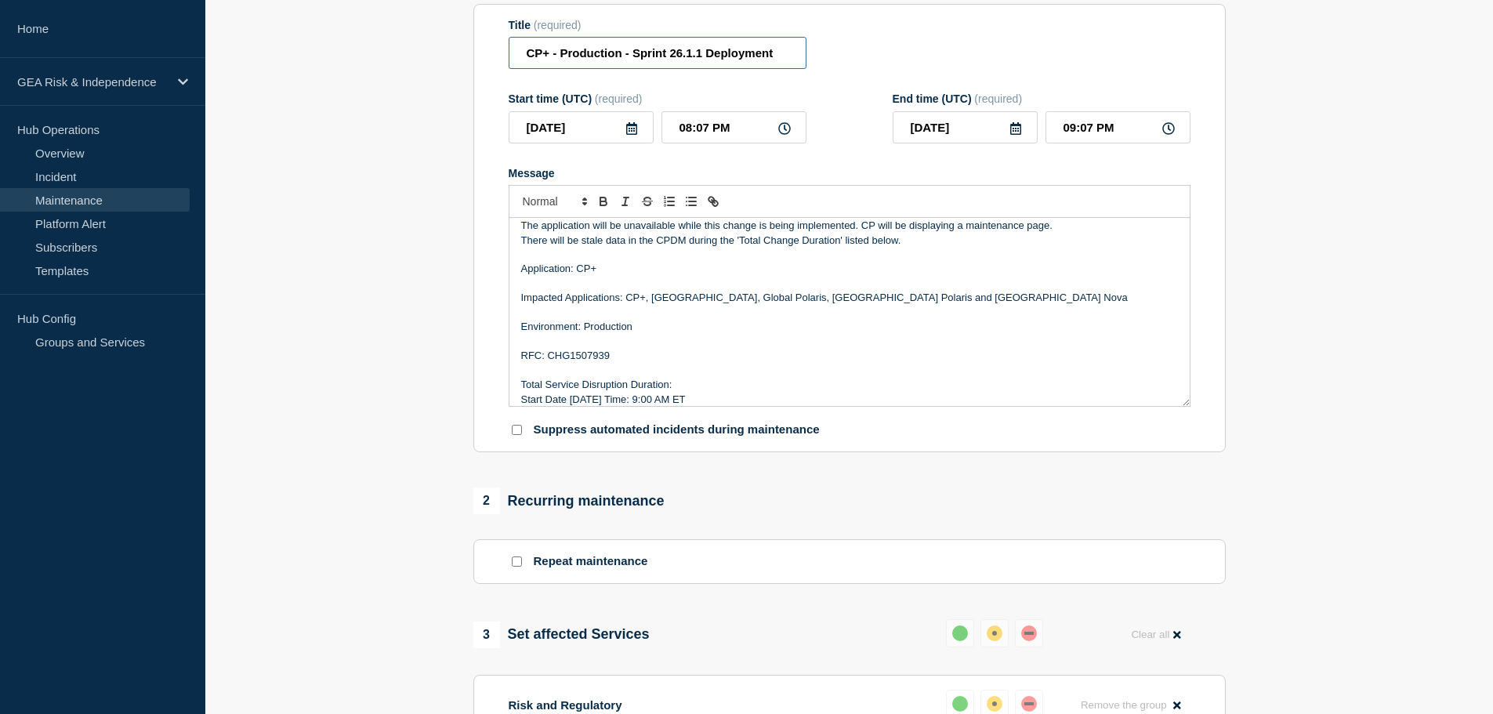
scroll to position [0, 0]
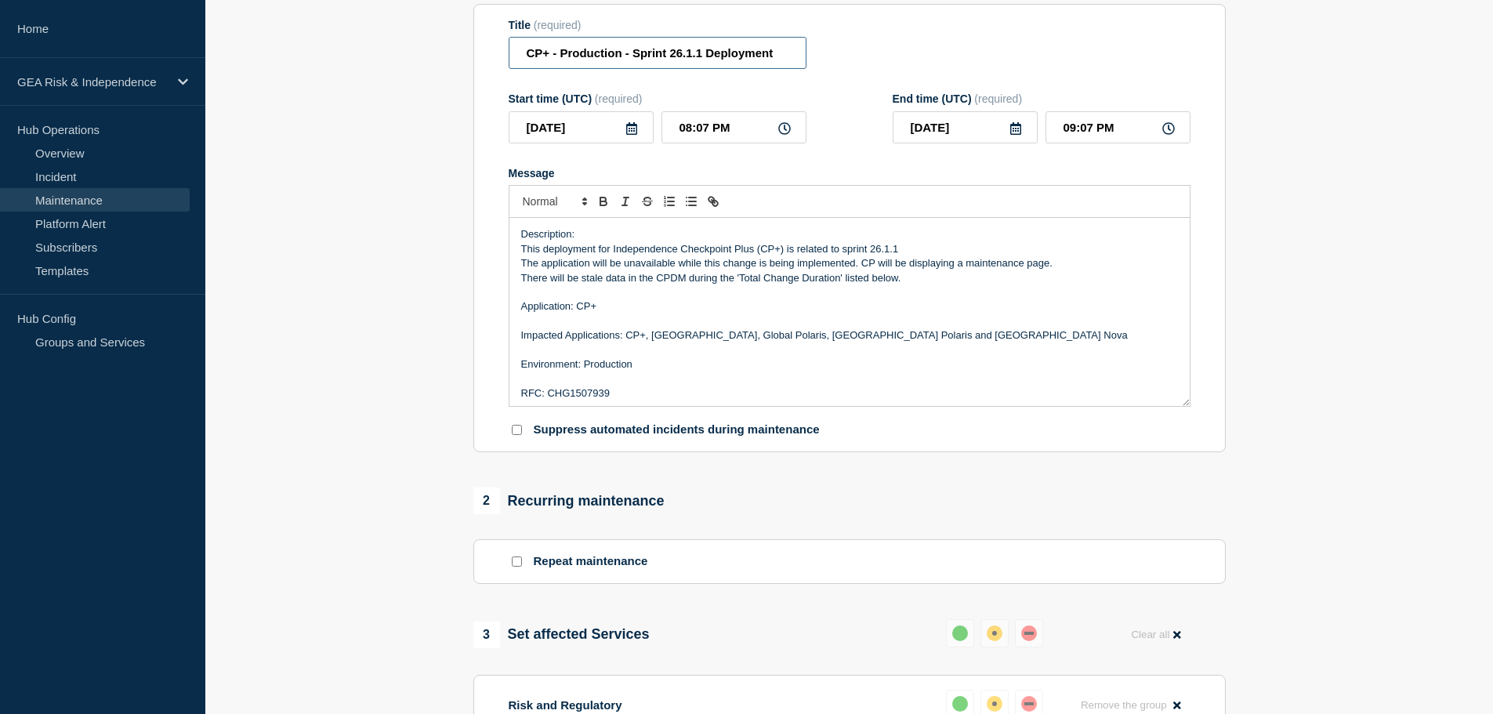
type input "CP+ - Production - Sprint 26.1.1 Deployment"
click at [633, 133] on icon at bounding box center [632, 128] width 13 height 13
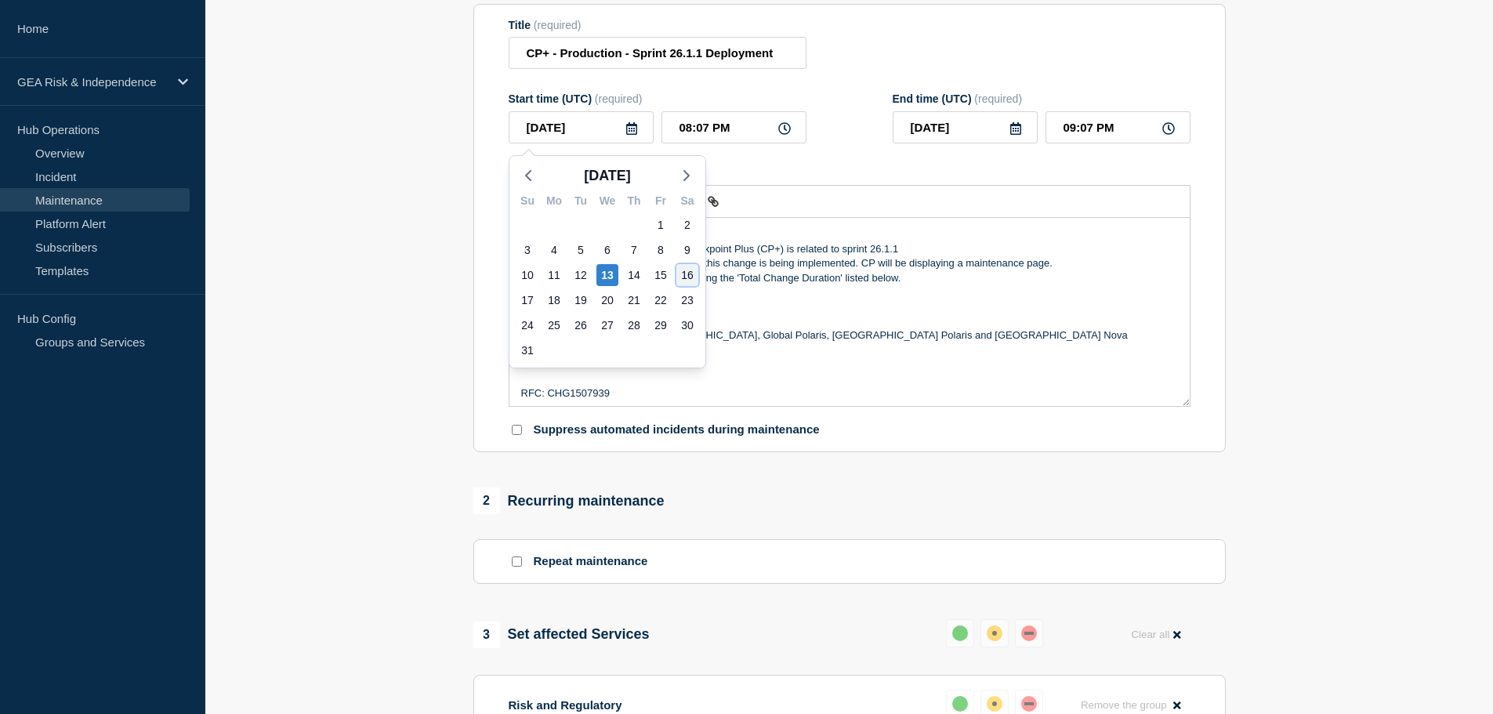
click at [687, 276] on div "16" at bounding box center [687, 275] width 22 height 22
type input "[DATE]"
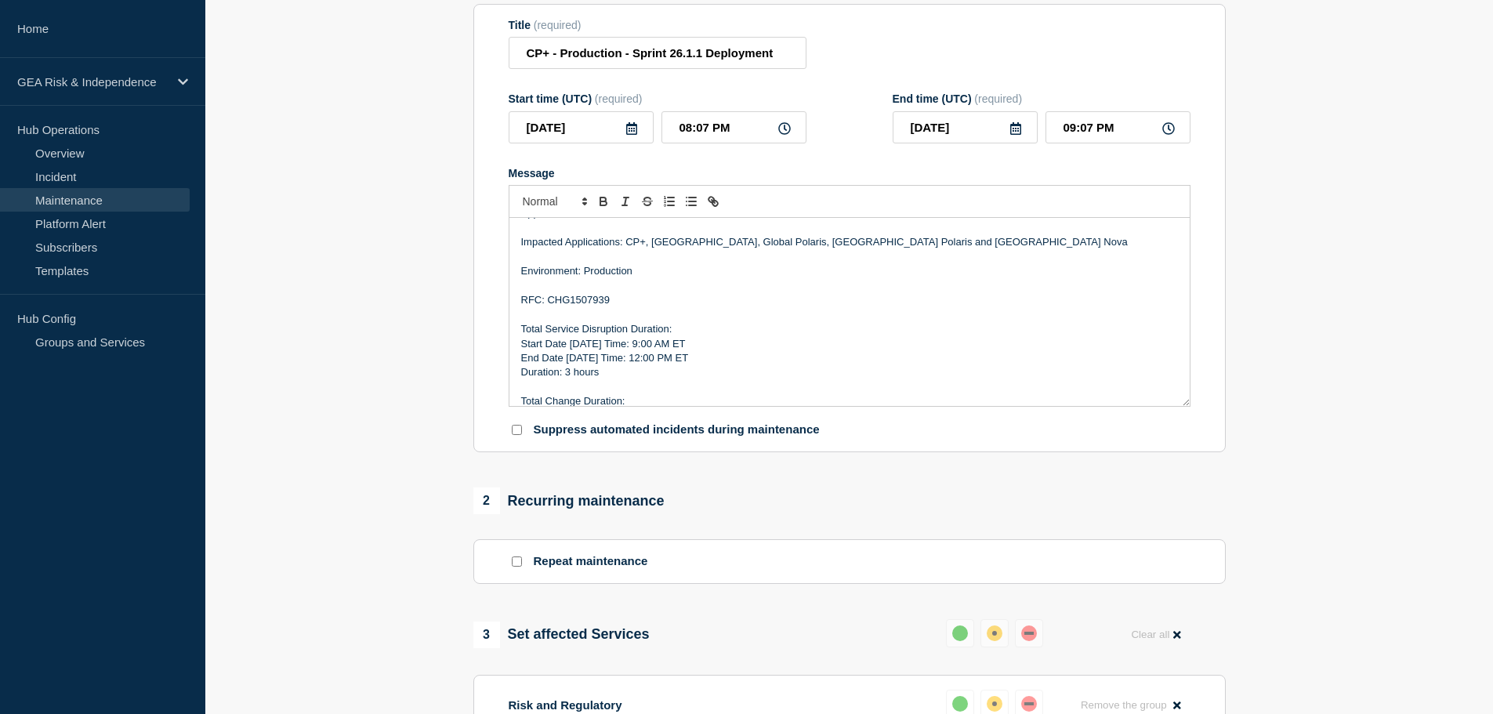
scroll to position [131, 0]
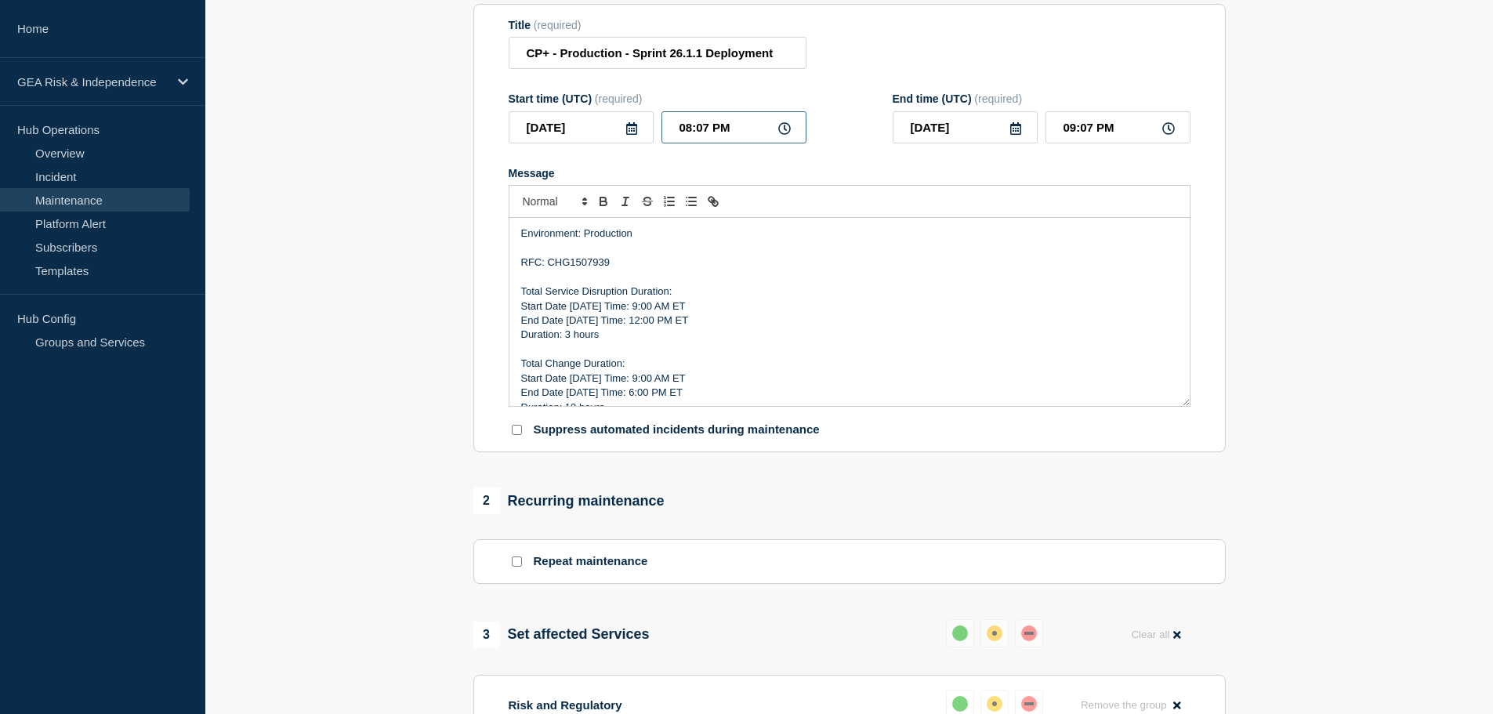
click at [666, 128] on input "08:07 PM" at bounding box center [734, 127] width 145 height 32
type input "01:07 PM"
type input "02:07 PM"
type input "01:00 PM"
click at [1059, 130] on input "02:00 PM" at bounding box center [1118, 127] width 145 height 32
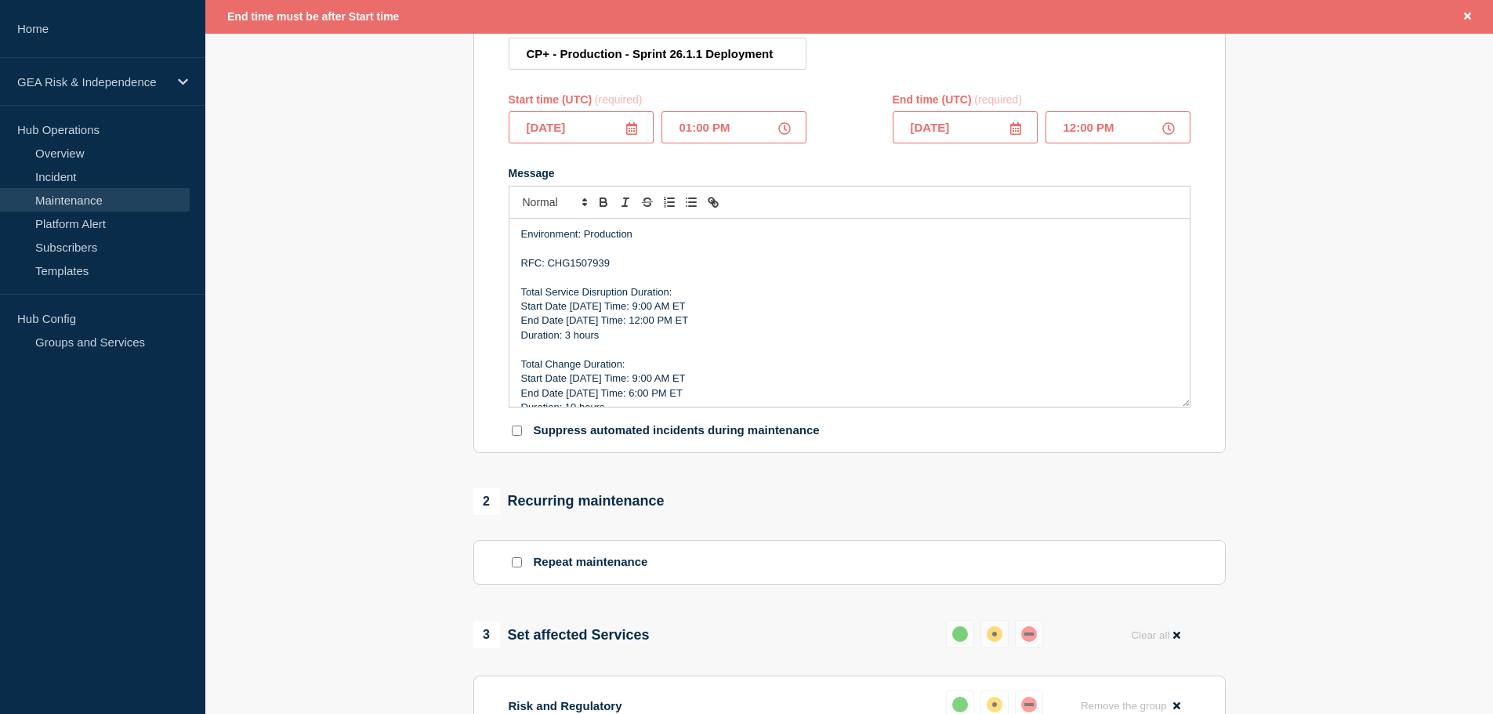
type input "10:00 PM"
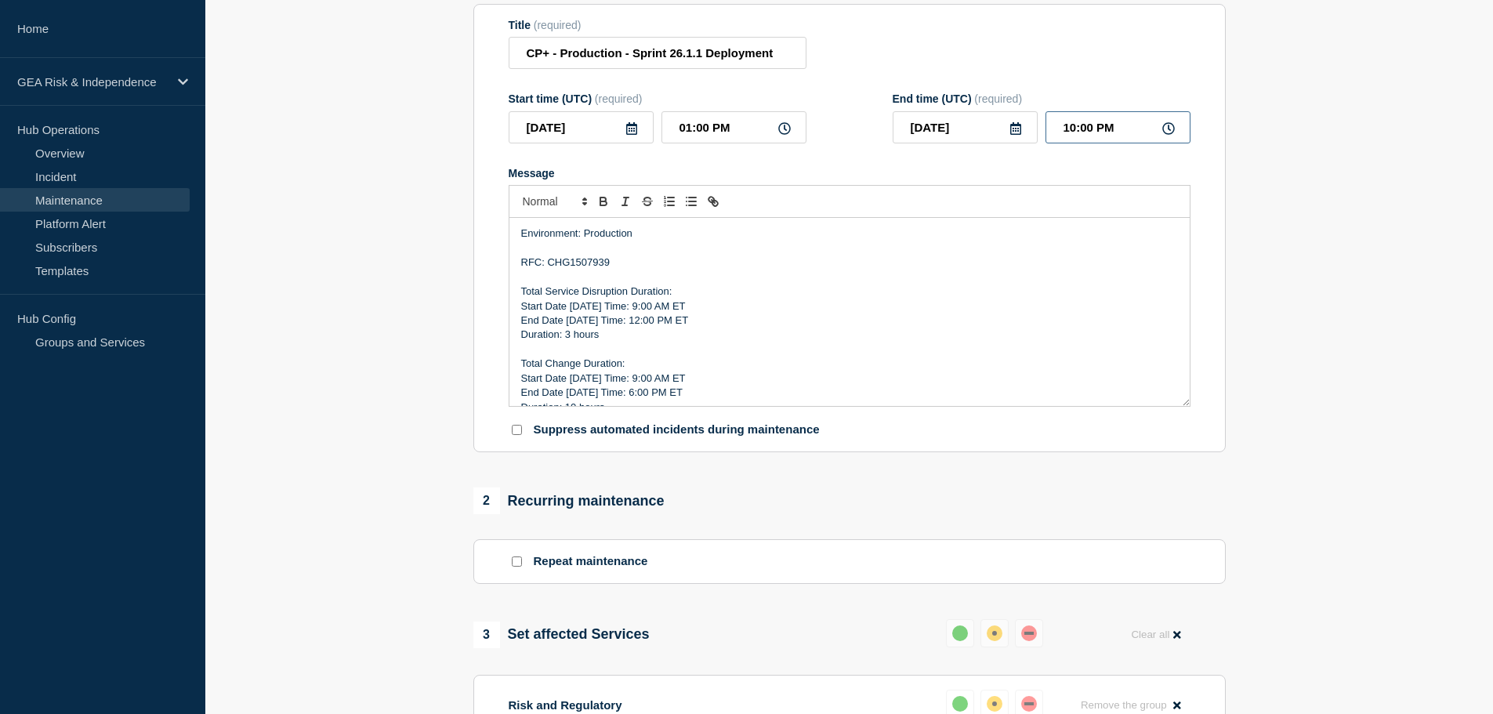
scroll to position [149, 0]
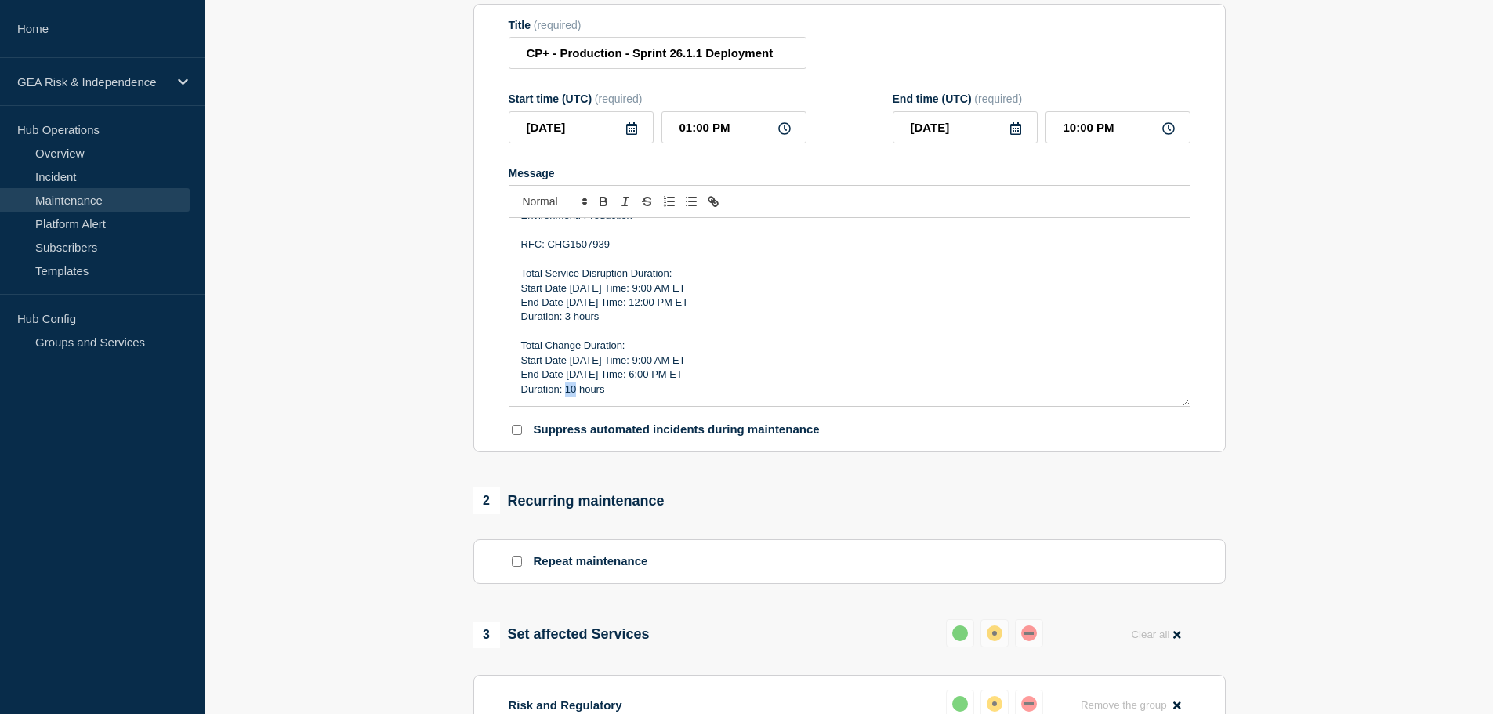
click at [568, 393] on p "Duration: ​10 hours" at bounding box center [849, 390] width 657 height 14
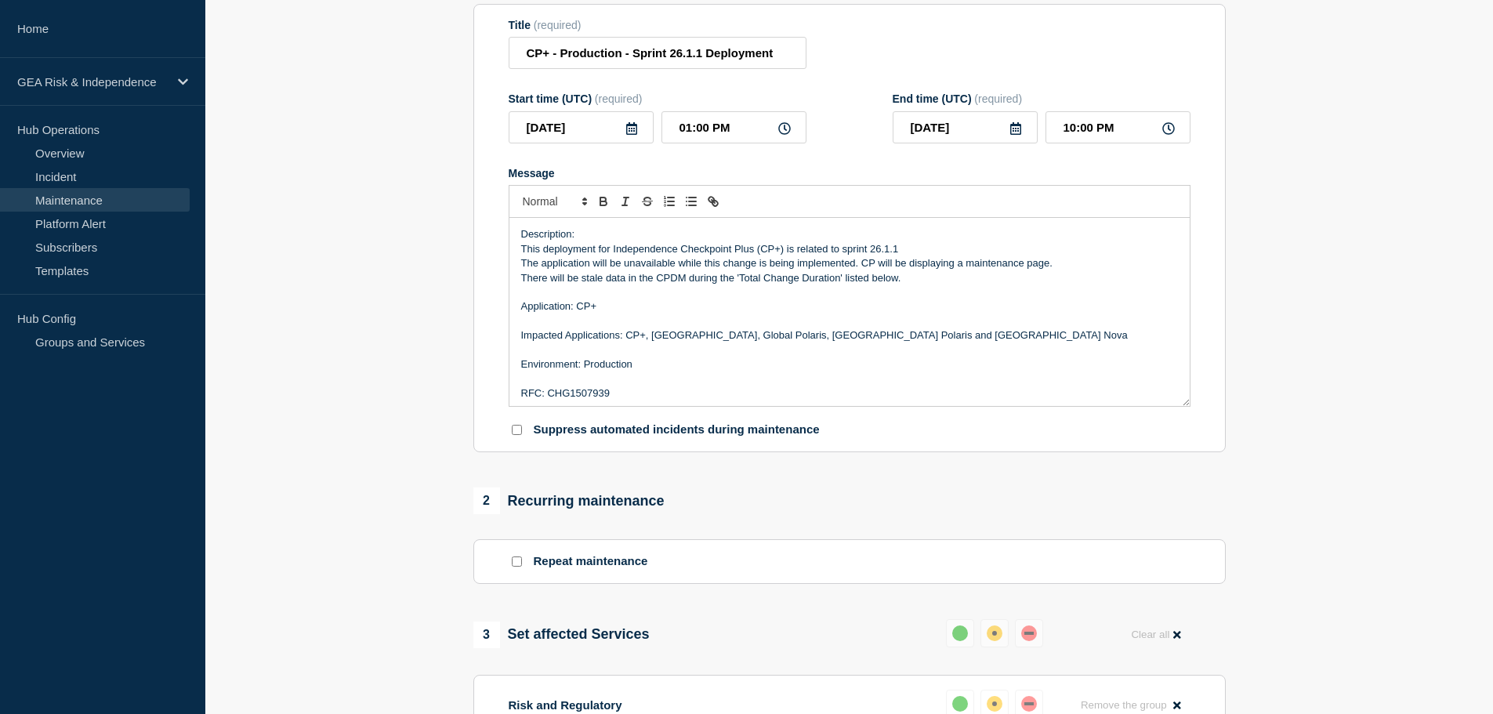
scroll to position [705, 0]
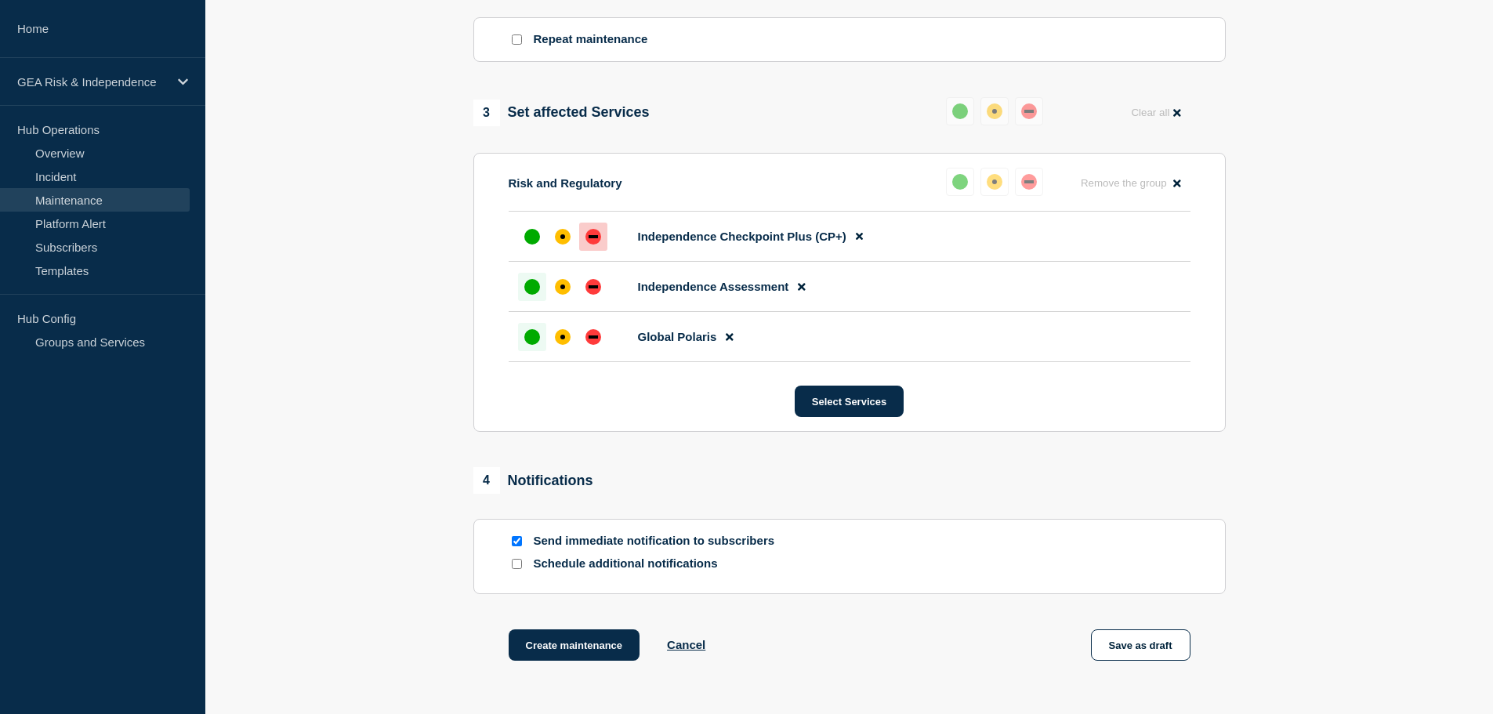
click at [517, 543] on input "Send immediate notification to subscribers" at bounding box center [517, 541] width 10 height 10
checkbox input "false"
click at [516, 566] on input "Schedule additional notifications" at bounding box center [517, 564] width 10 height 10
checkbox input "true"
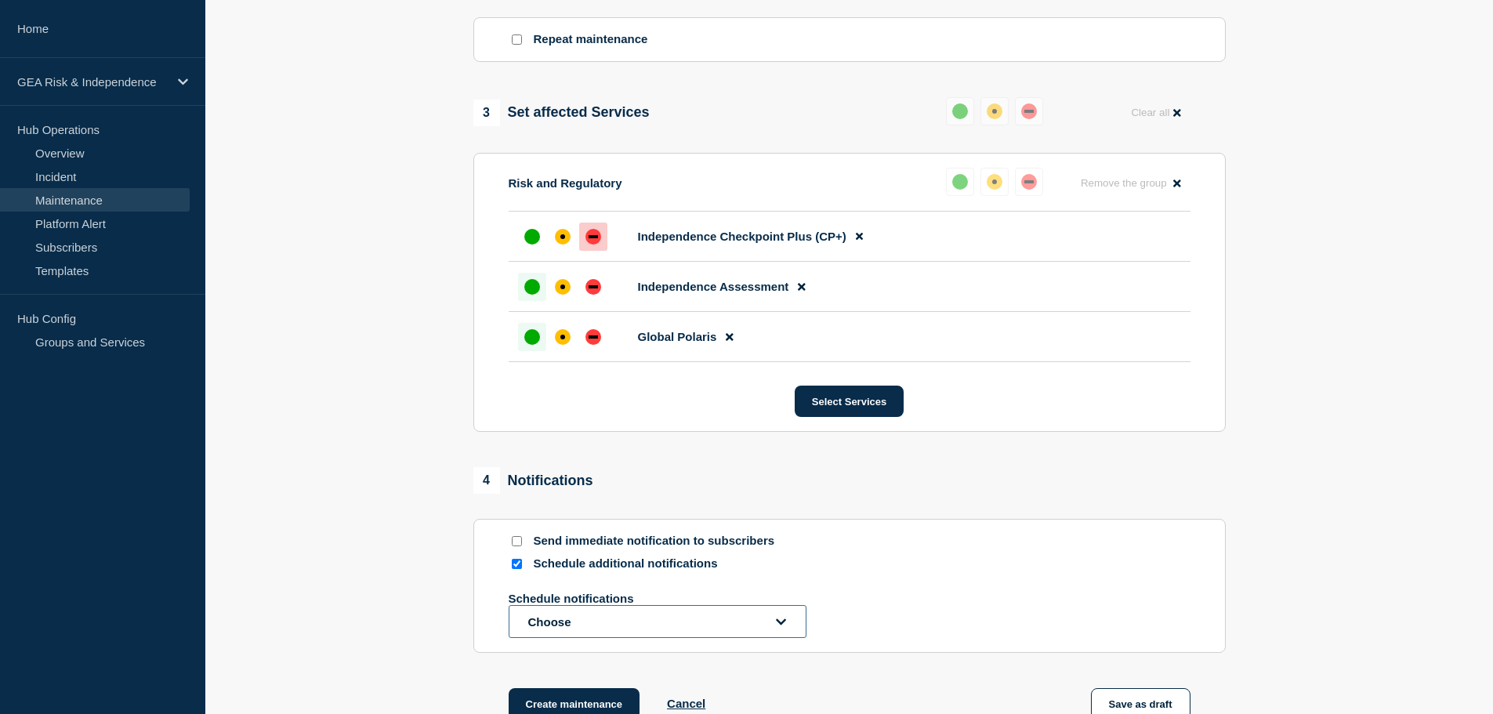
click at [586, 626] on button "Choose" at bounding box center [658, 621] width 298 height 33
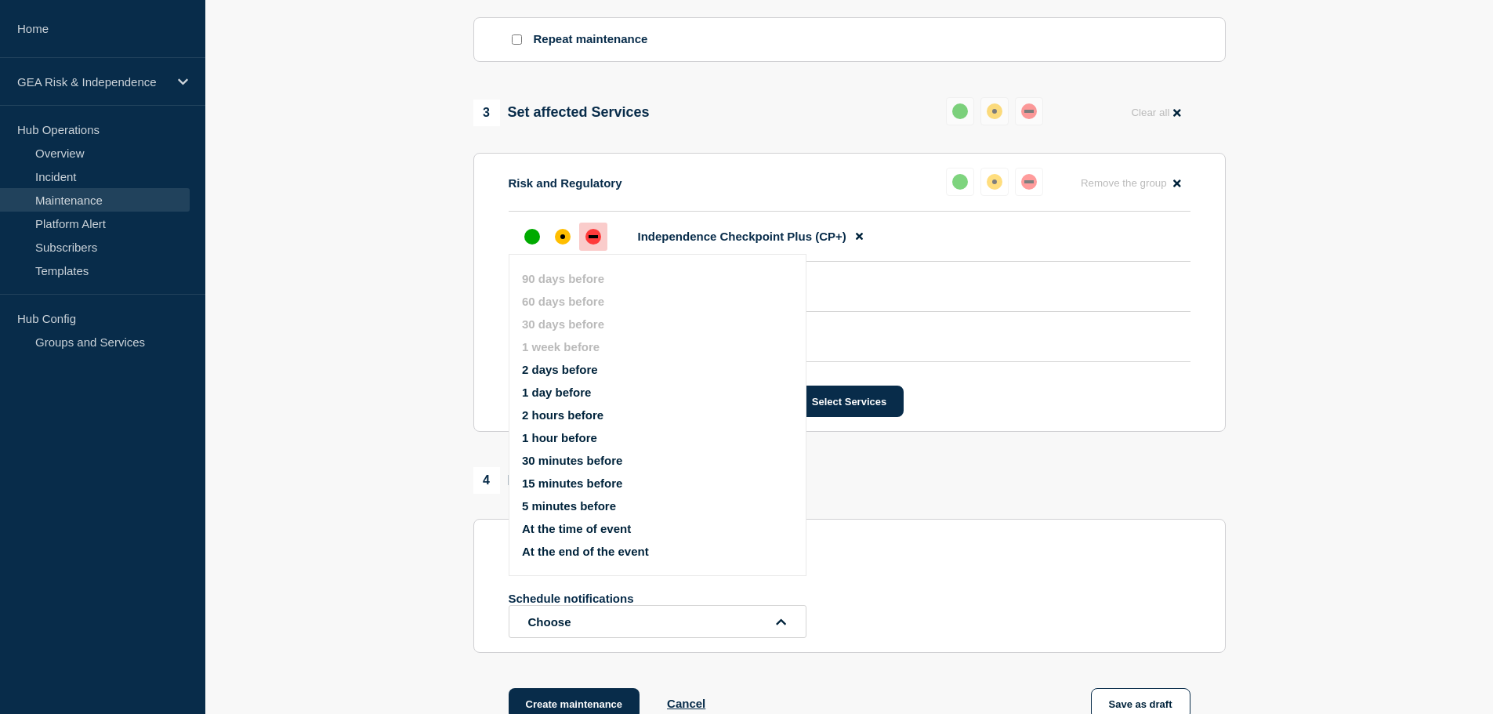
click at [582, 372] on button "2 days before" at bounding box center [560, 369] width 76 height 13
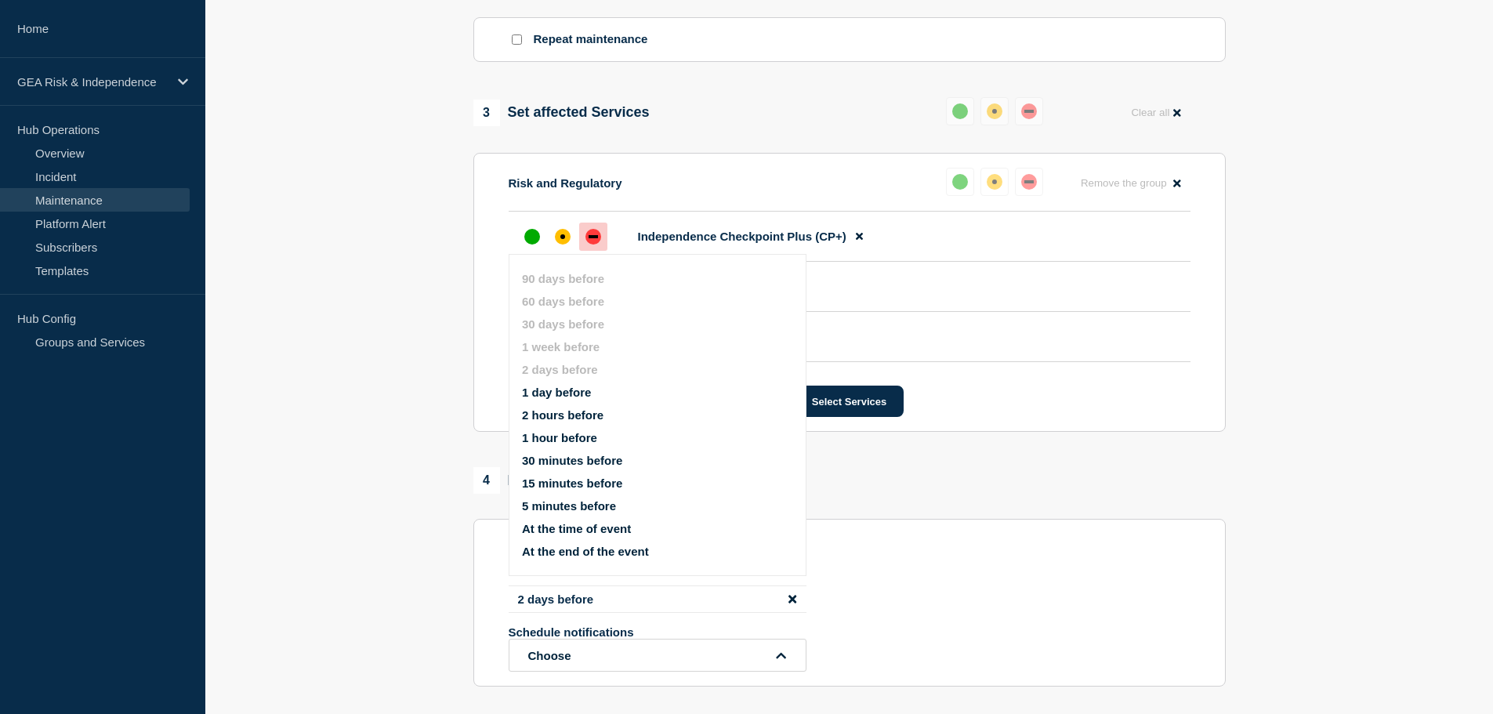
click at [394, 611] on section "1 Provide details Title (required) CP+ - Production - Sprint 26.1.1 Deployment …" at bounding box center [849, 111] width 1288 height 1363
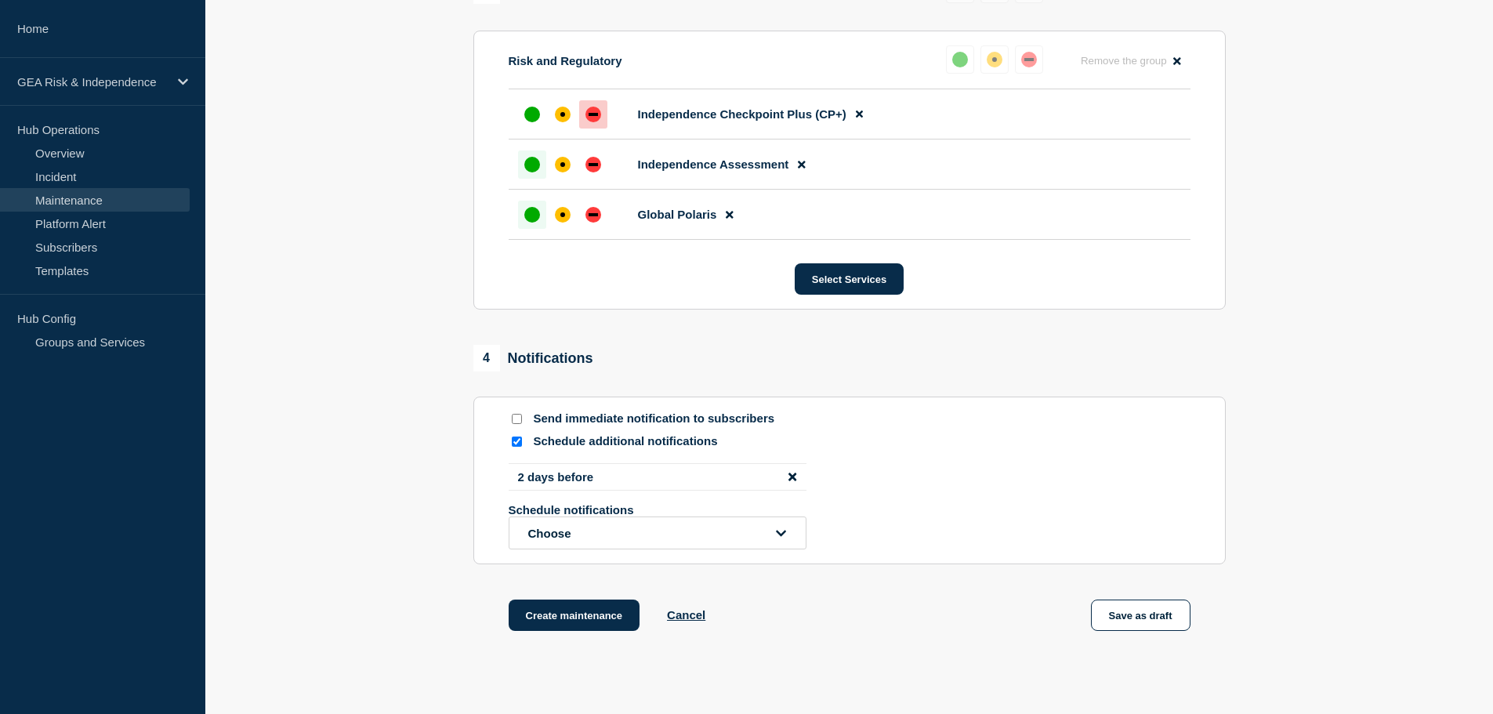
scroll to position [928, 0]
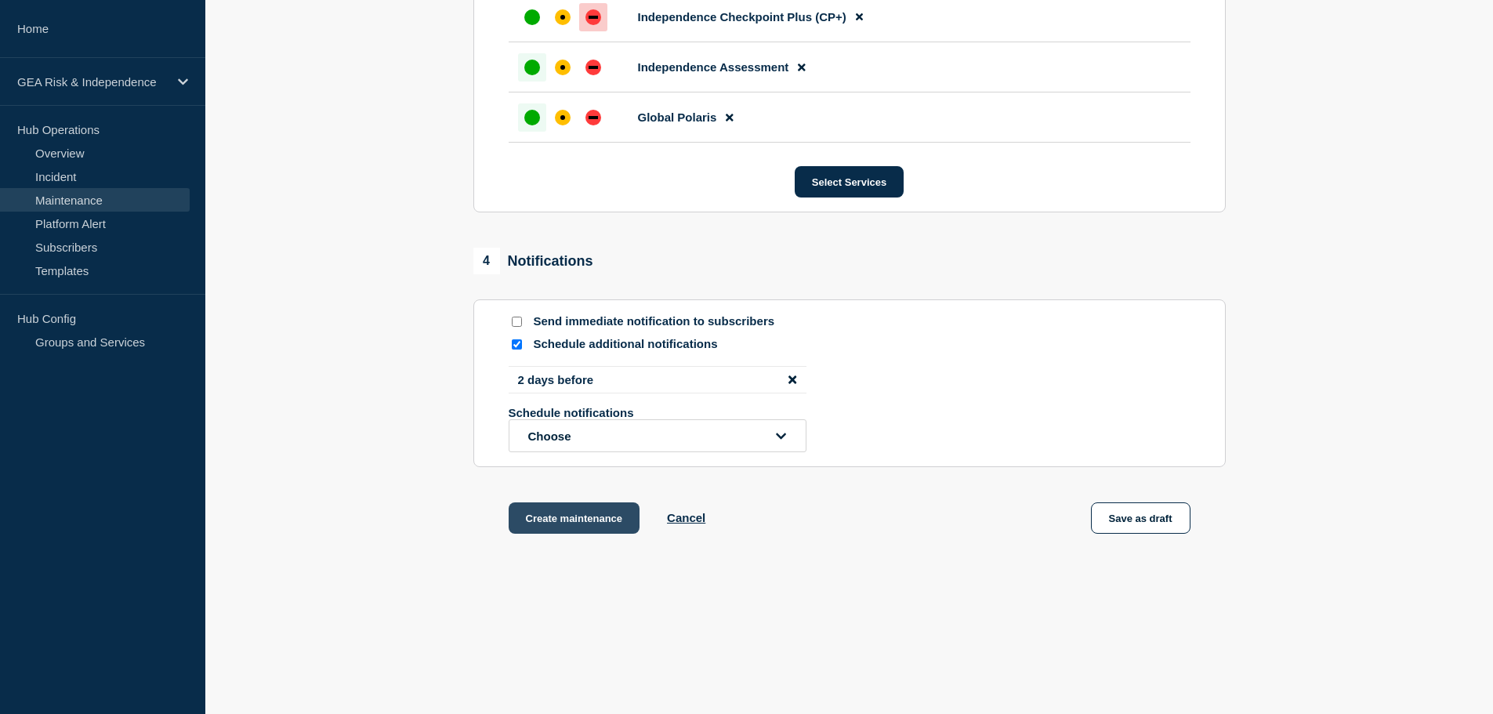
click at [592, 512] on button "Create maintenance" at bounding box center [575, 517] width 132 height 31
